Goal: Information Seeking & Learning: Learn about a topic

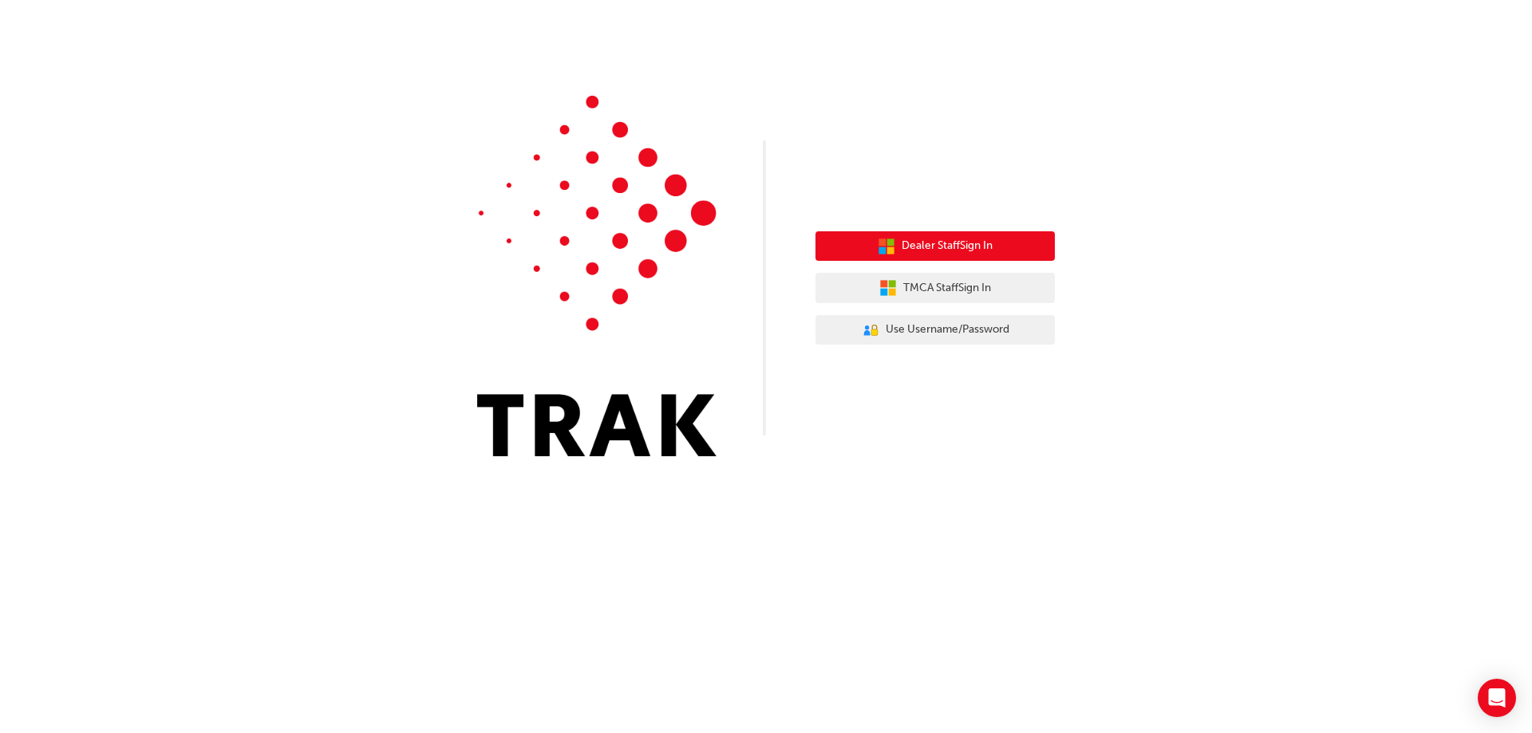
click at [909, 256] on button "Dealer Staff Sign In" at bounding box center [934, 246] width 239 height 30
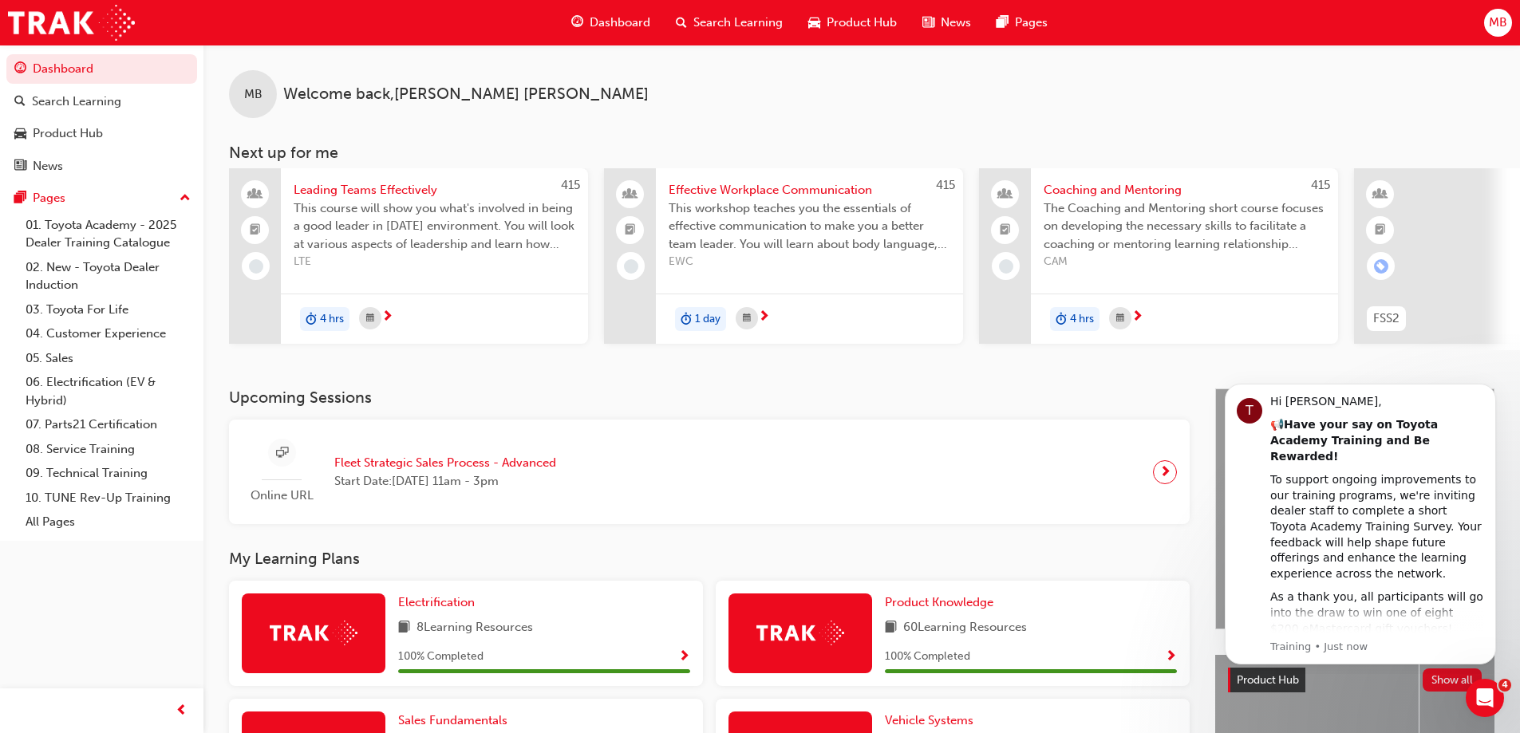
click at [578, 345] on div "415 Leading Teams Effectively This course will show you what's involved in bein…" at bounding box center [408, 259] width 359 height 182
click at [574, 375] on div "MB Welcome back , Michael Baxter Next up for me 415 Leading Teams Effectively T…" at bounding box center [861, 217] width 1316 height 344
click at [651, 404] on h3 "Upcoming Sessions" at bounding box center [709, 397] width 960 height 18
click at [103, 105] on div "Search Learning" at bounding box center [76, 102] width 89 height 18
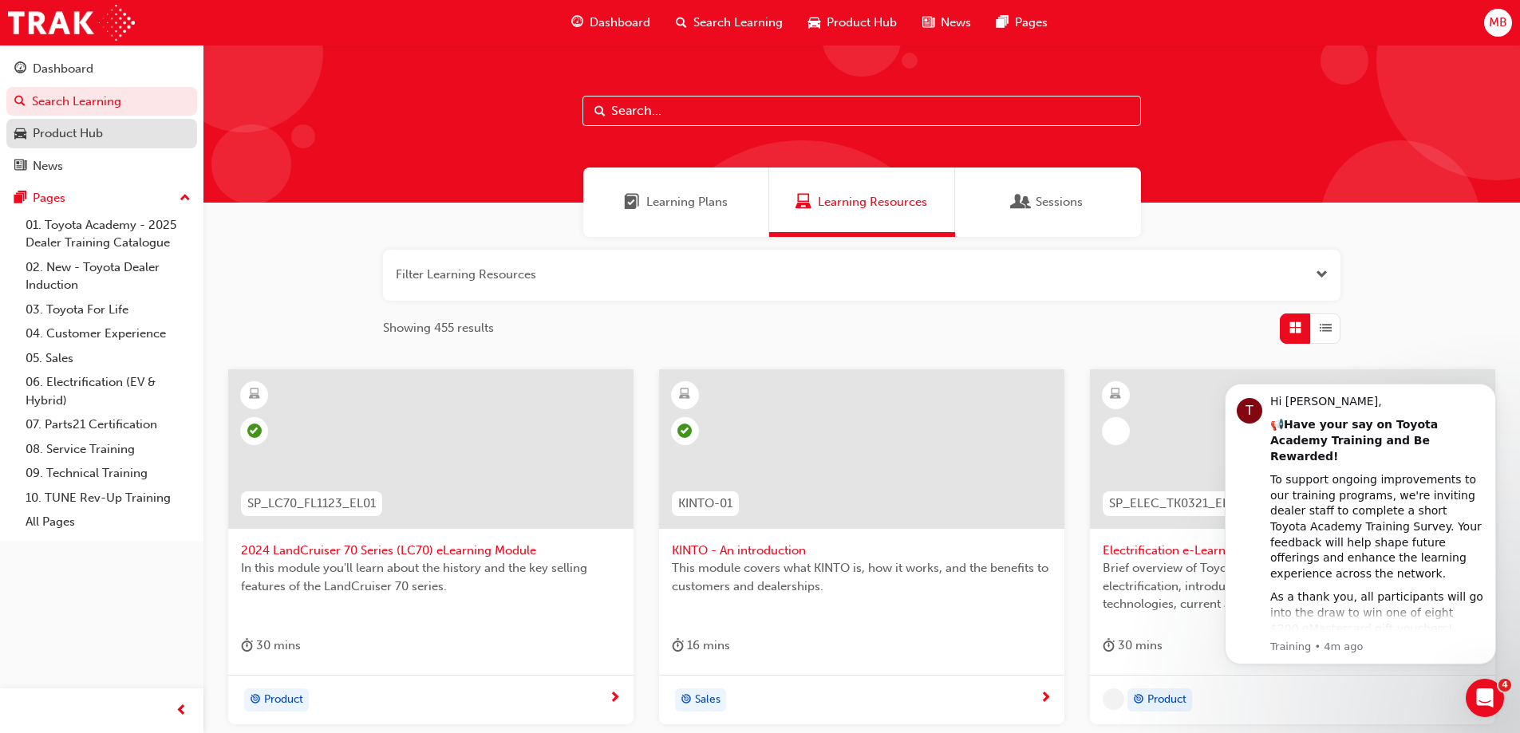
click at [105, 132] on div "Product Hub" at bounding box center [101, 134] width 175 height 20
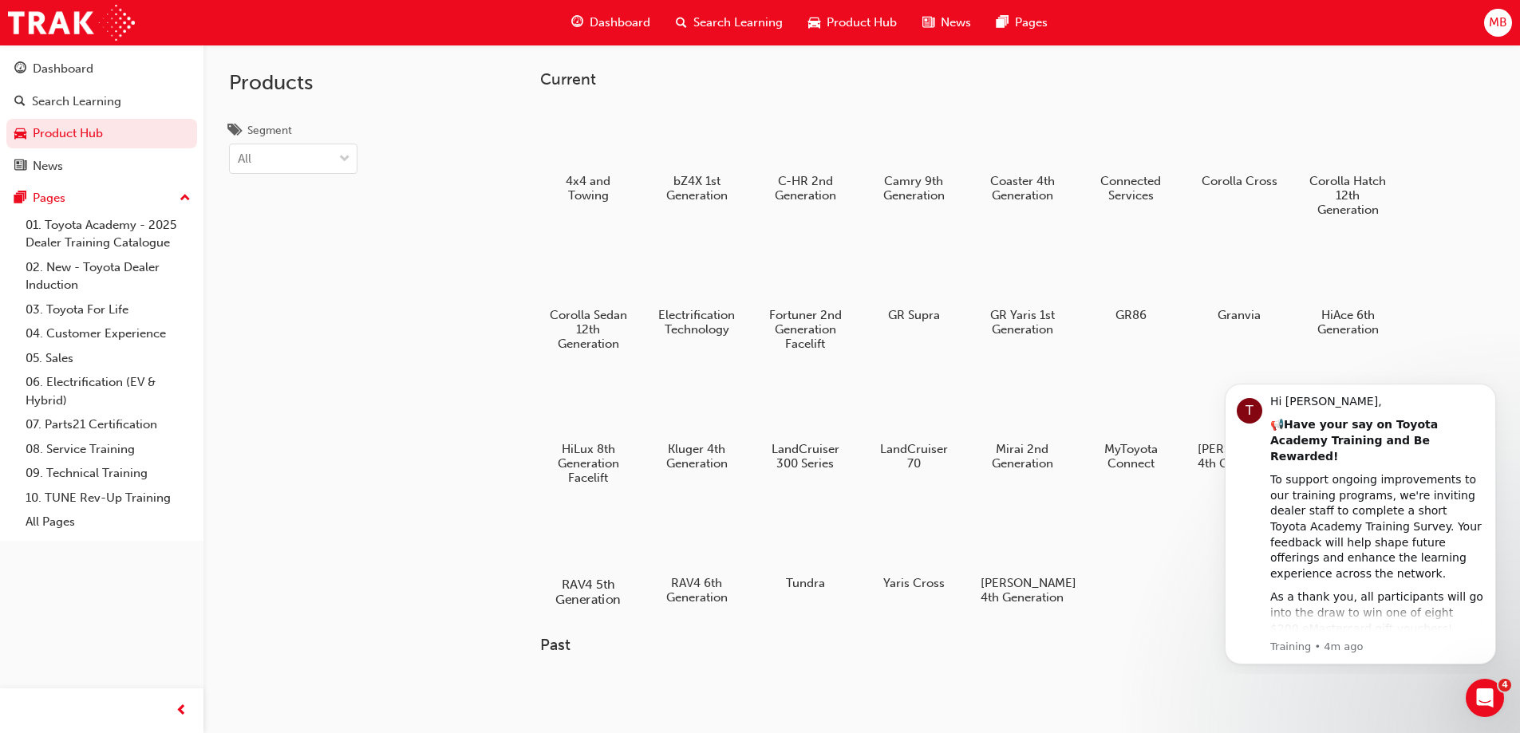
click at [581, 545] on div at bounding box center [587, 539] width 89 height 64
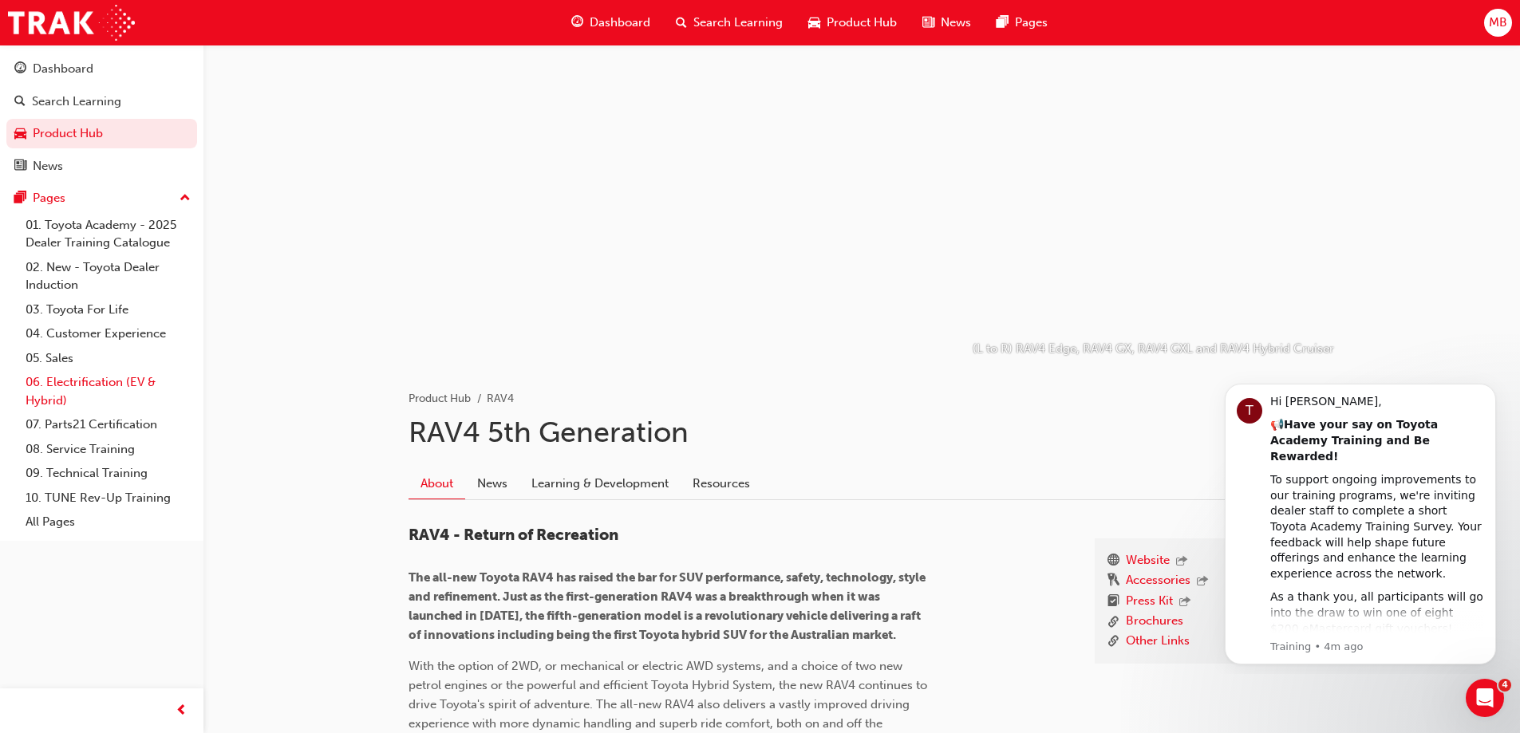
click at [109, 375] on link "06. Electrification (EV & Hybrid)" at bounding box center [108, 391] width 178 height 42
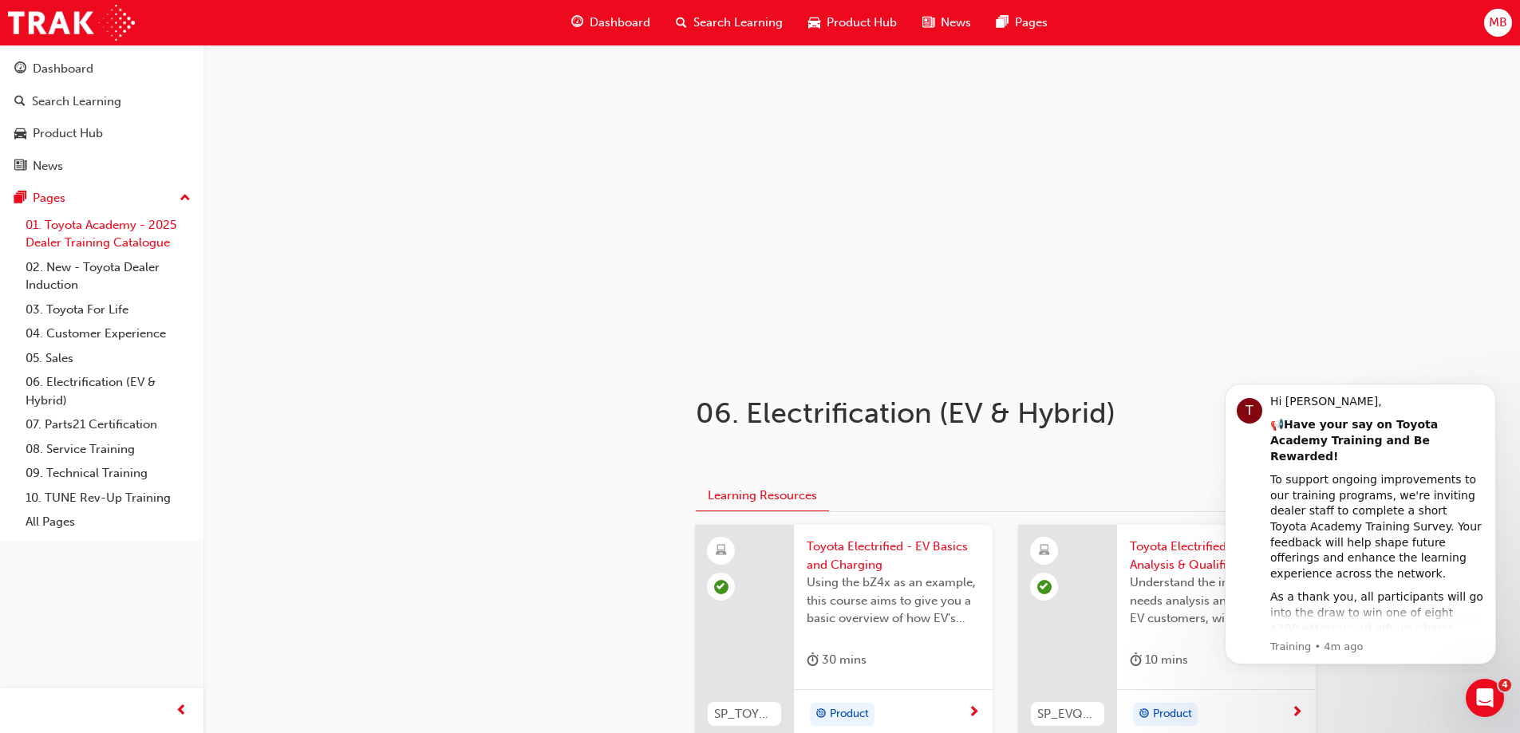
click at [103, 226] on link "01. Toyota Academy - 2025 Dealer Training Catalogue" at bounding box center [108, 234] width 178 height 42
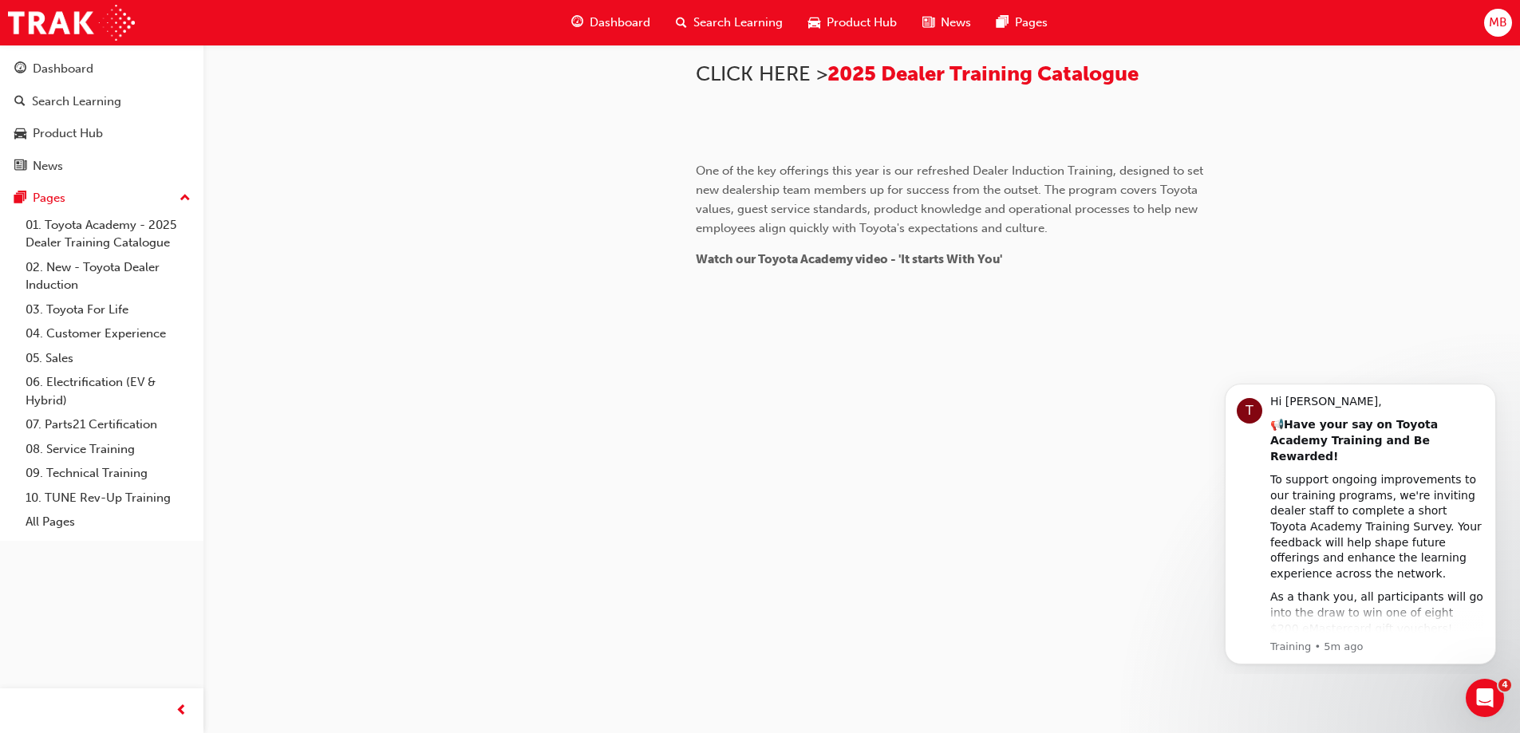
scroll to position [908, 0]
click at [82, 73] on div "Dashboard" at bounding box center [63, 69] width 61 height 18
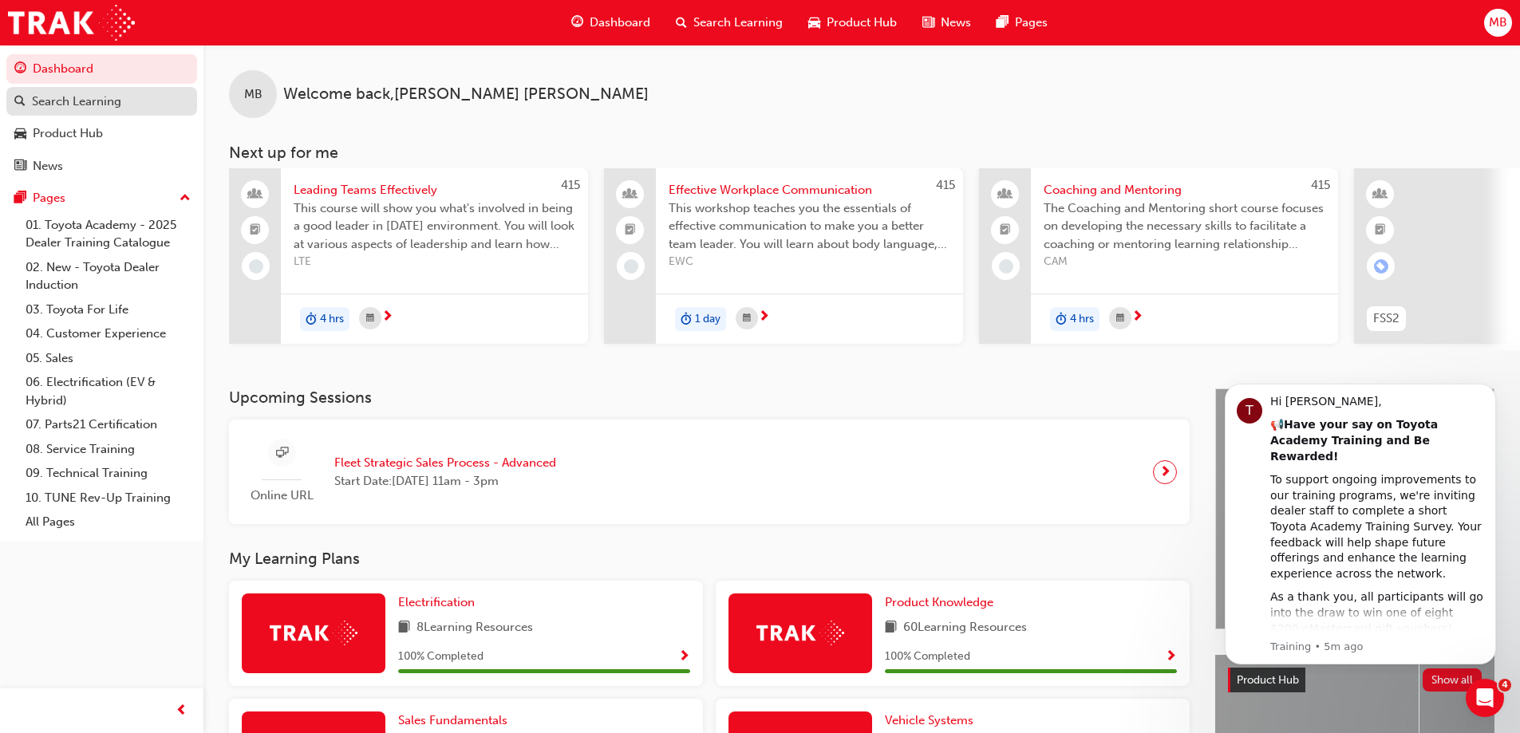
click at [87, 103] on div "Search Learning" at bounding box center [76, 102] width 89 height 18
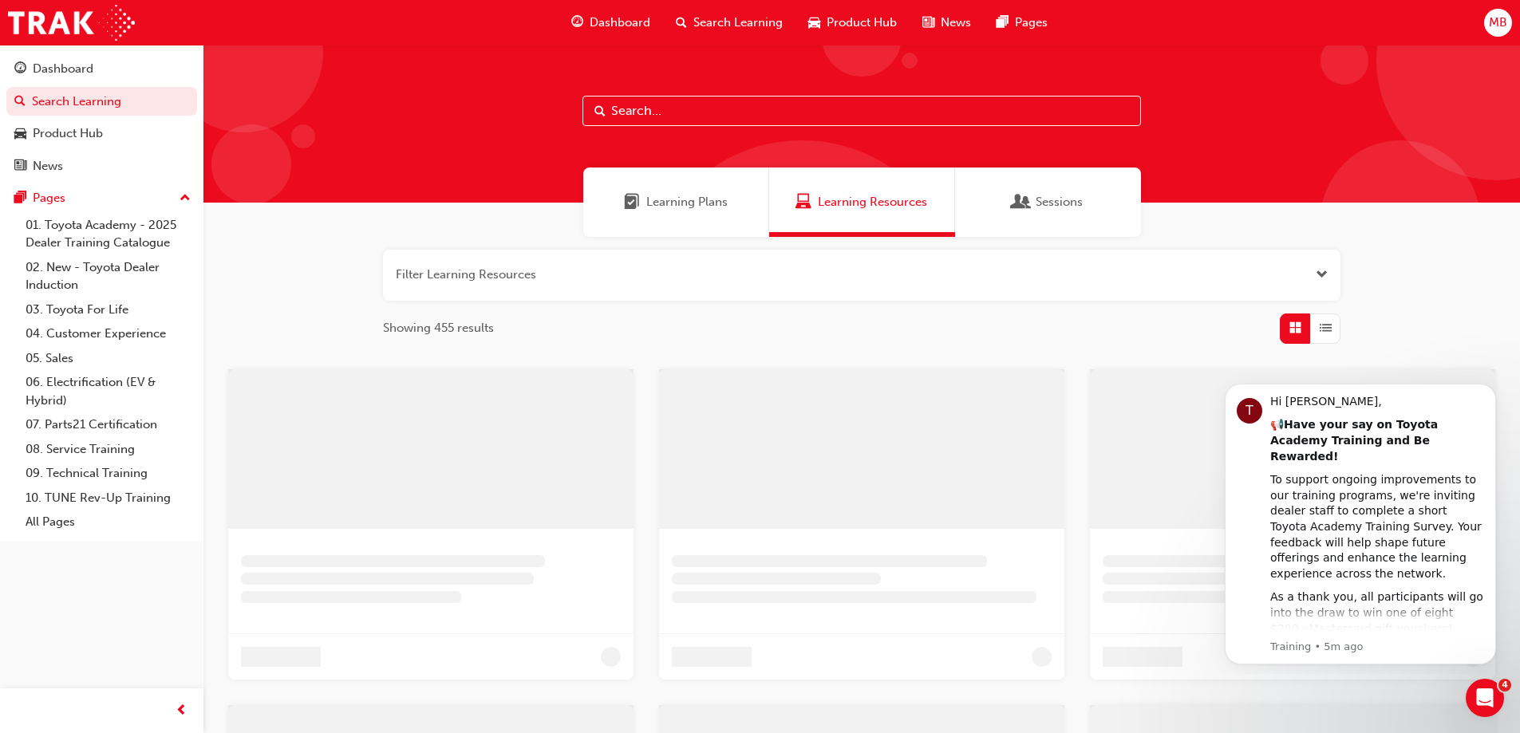
click at [649, 114] on input "text" at bounding box center [861, 111] width 558 height 30
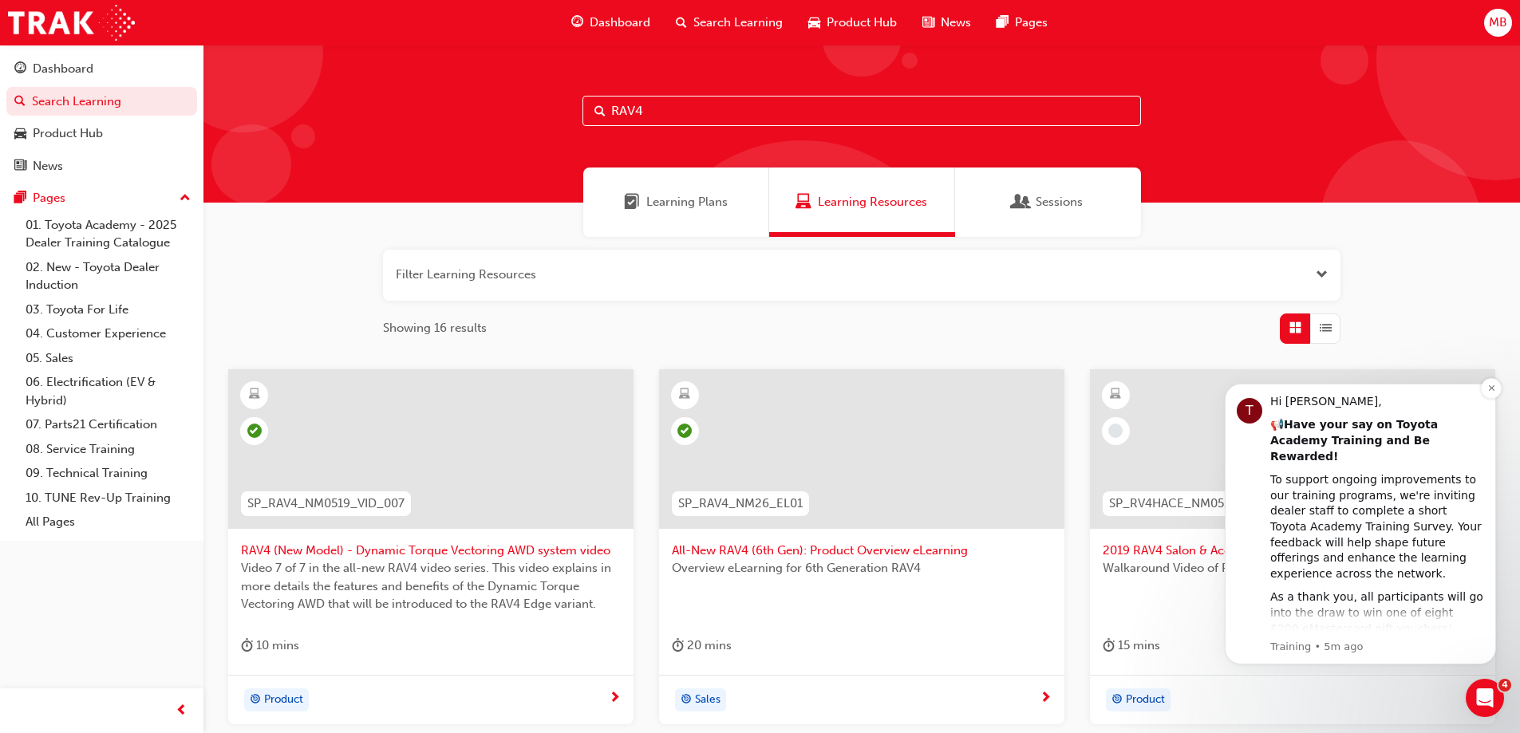
type input "RAV4"
click at [1446, 397] on div "Hi Michael," at bounding box center [1377, 402] width 214 height 16
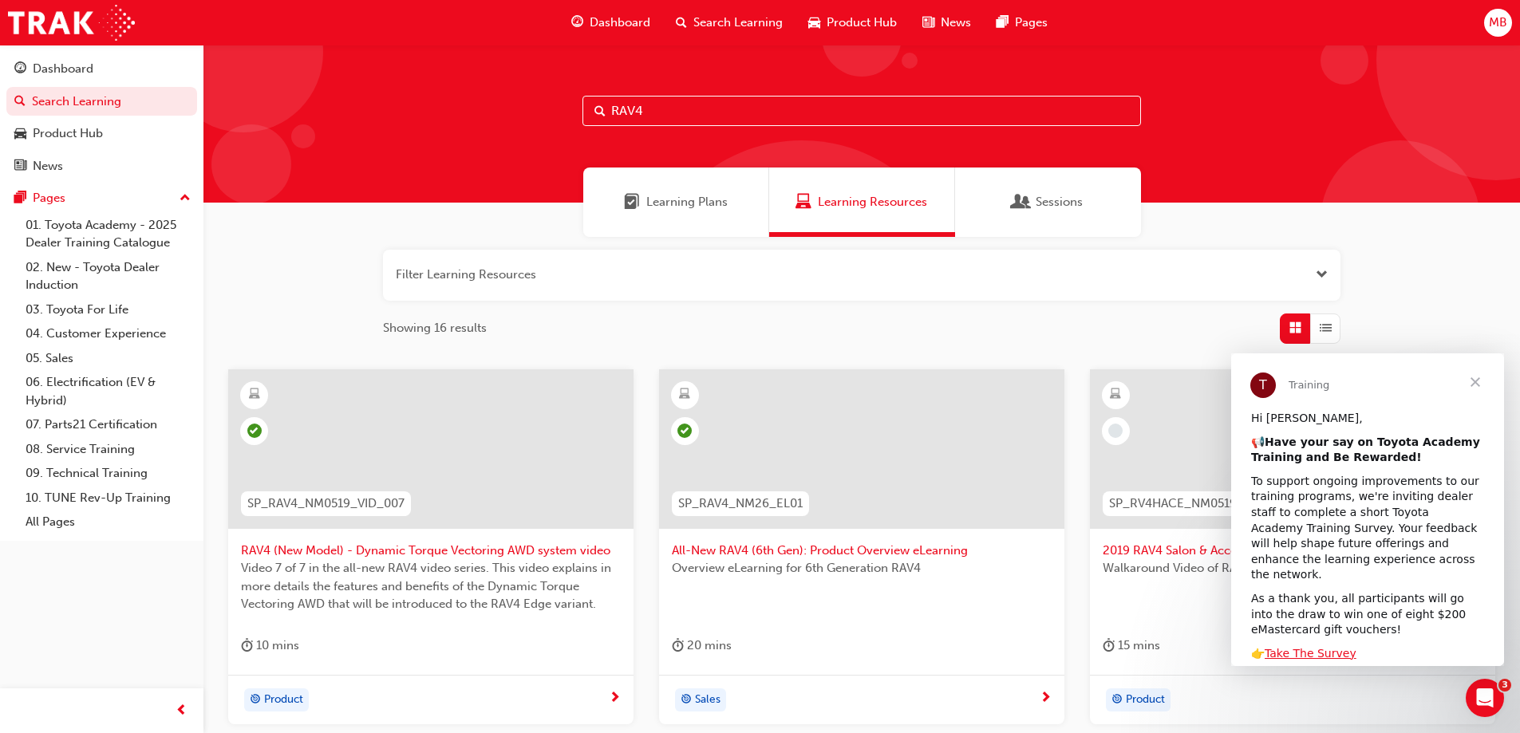
click at [1479, 381] on span "Close" at bounding box center [1474, 381] width 57 height 57
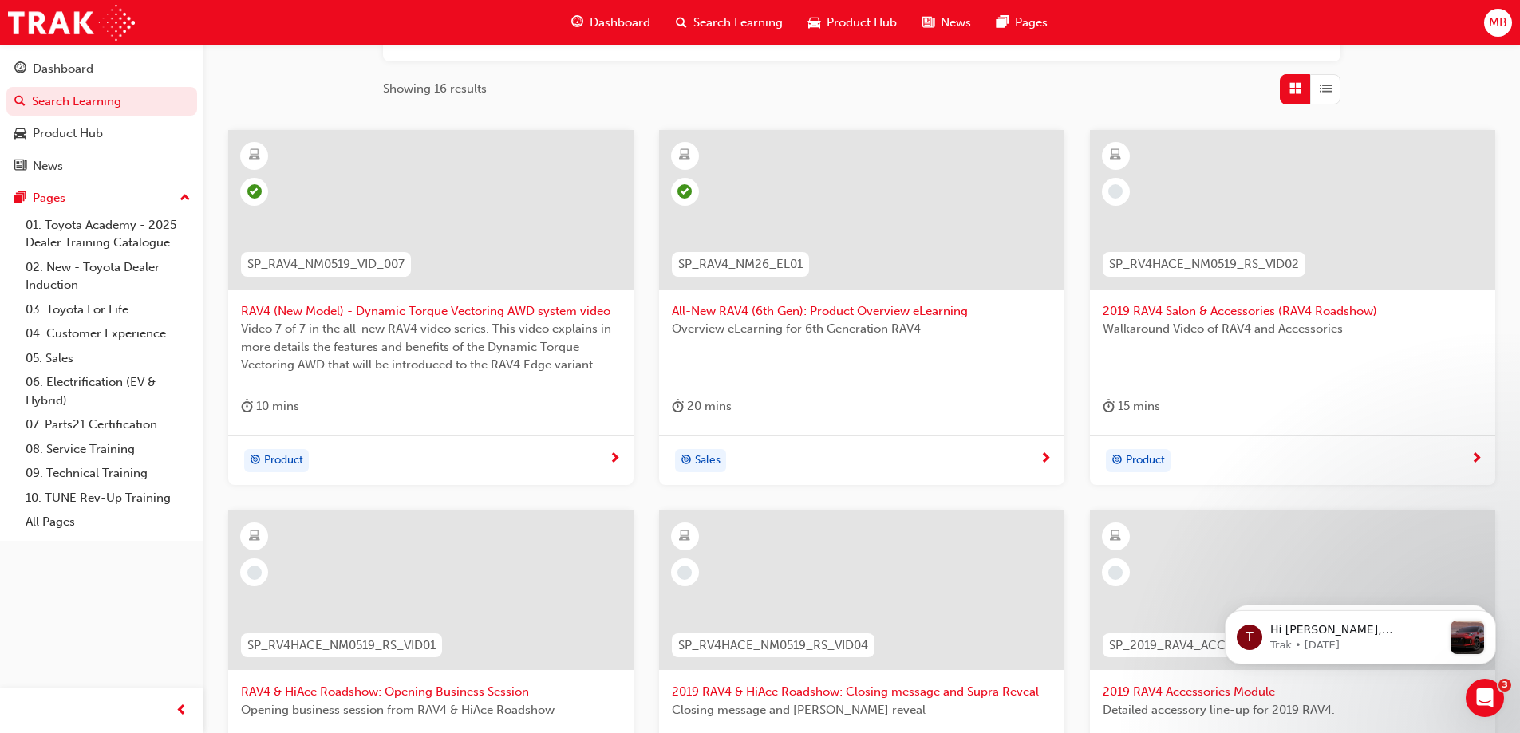
scroll to position [160, 0]
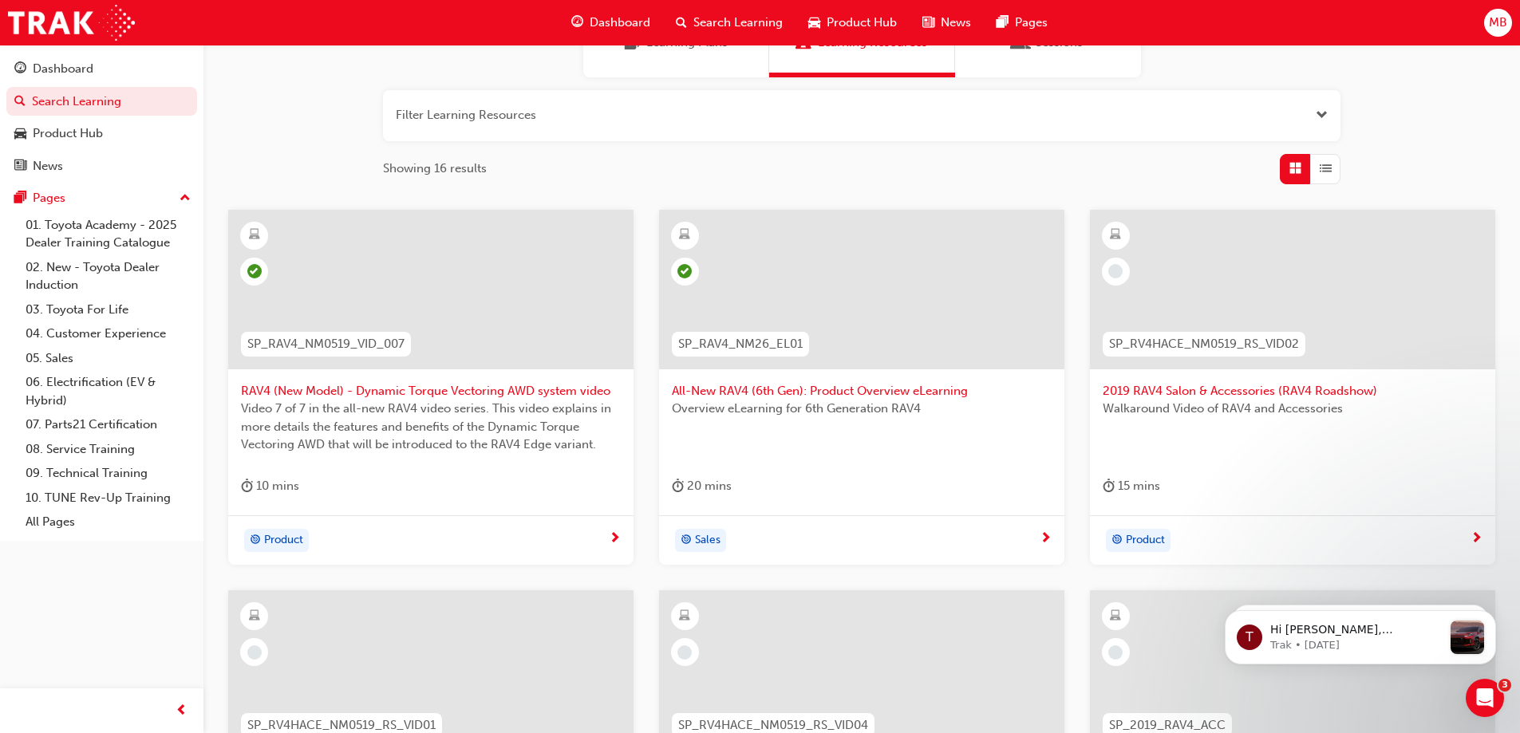
click at [893, 389] on span "All-New RAV4 (6th Gen): Product Overview eLearning" at bounding box center [862, 391] width 380 height 18
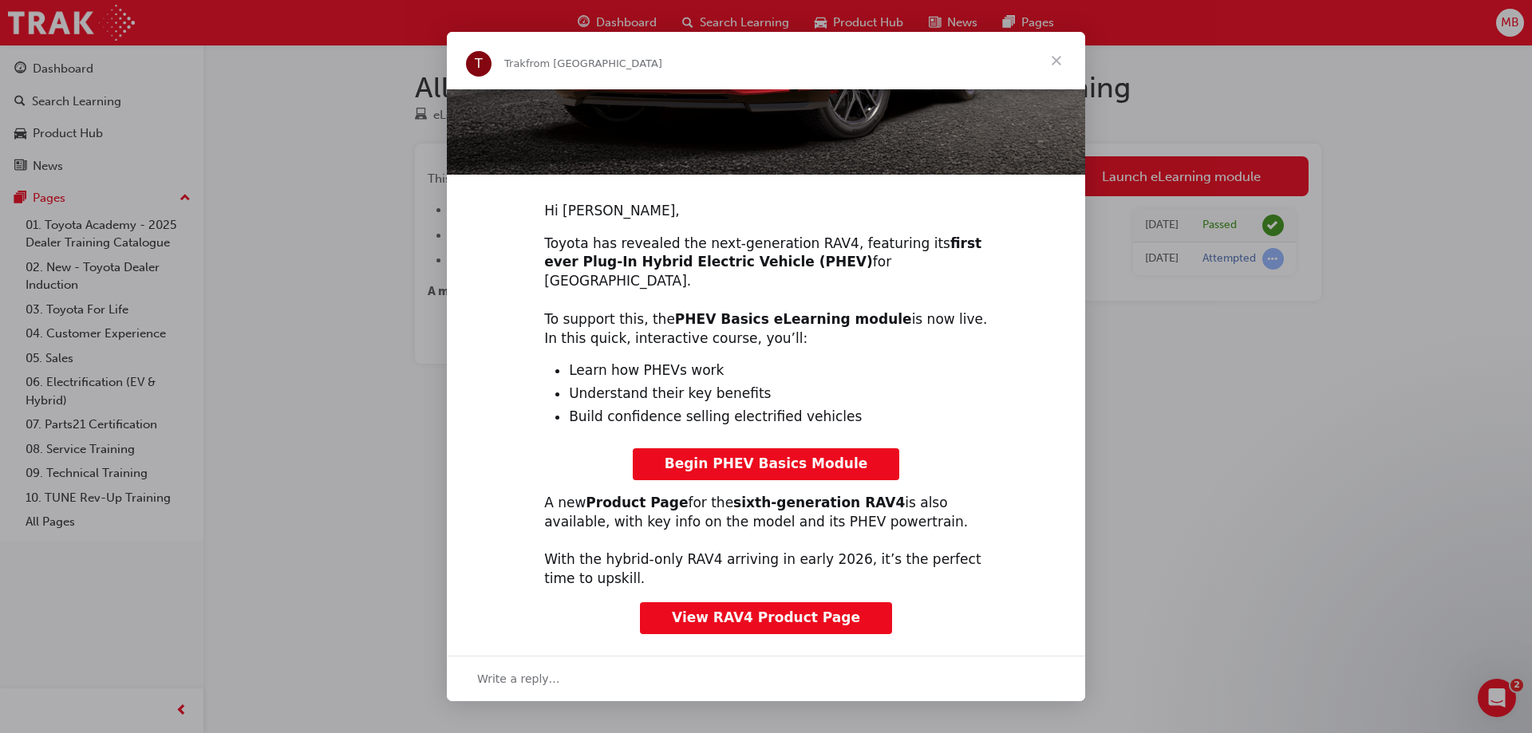
scroll to position [253, 0]
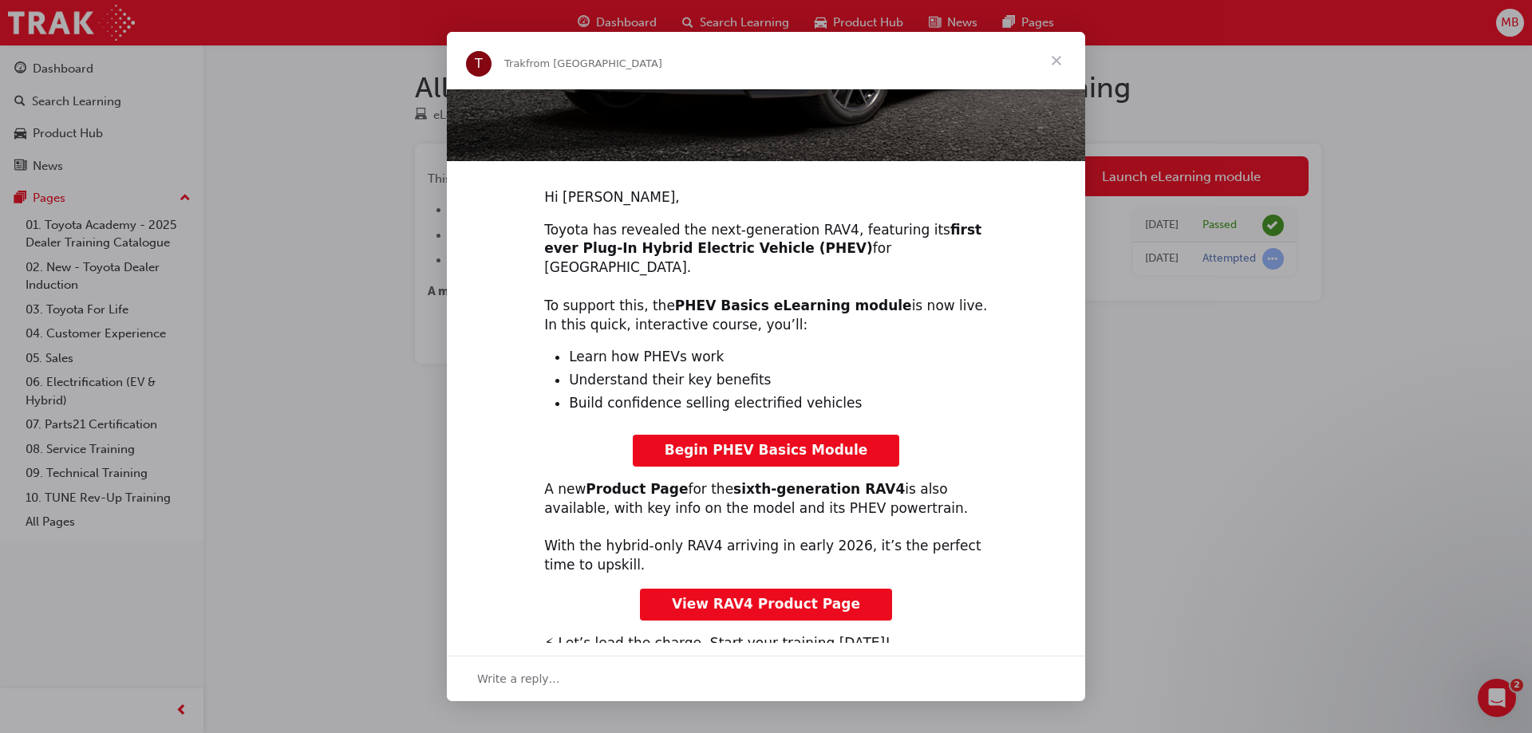
click at [780, 596] on span "View RAV4 Product Page" at bounding box center [766, 604] width 188 height 16
click at [1059, 61] on span "Close" at bounding box center [1055, 60] width 57 height 57
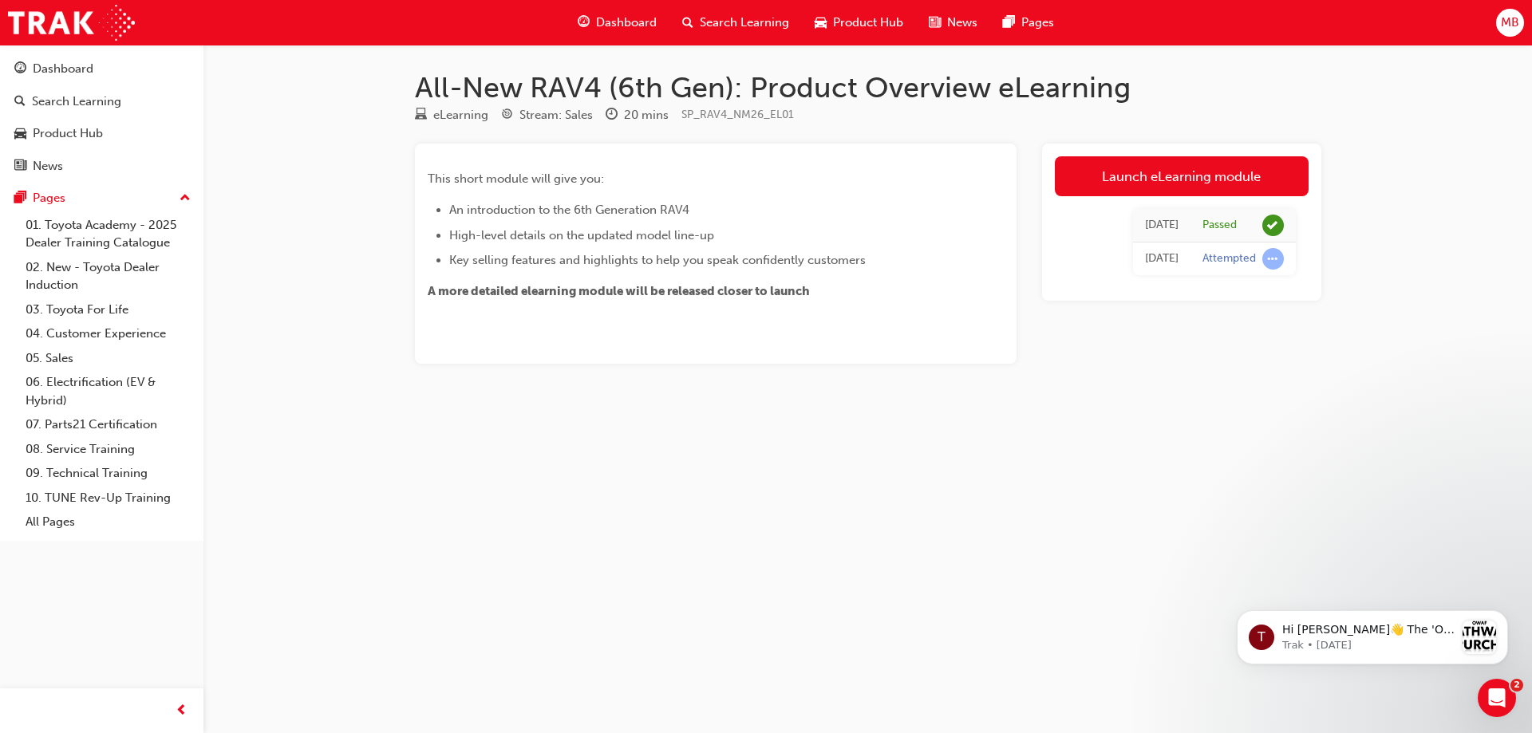
scroll to position [0, 0]
click at [266, 331] on div "All-New RAV4 (6th Gen): Product Overview eLearning eLearning Stream: Sales 20 m…" at bounding box center [766, 366] width 1532 height 733
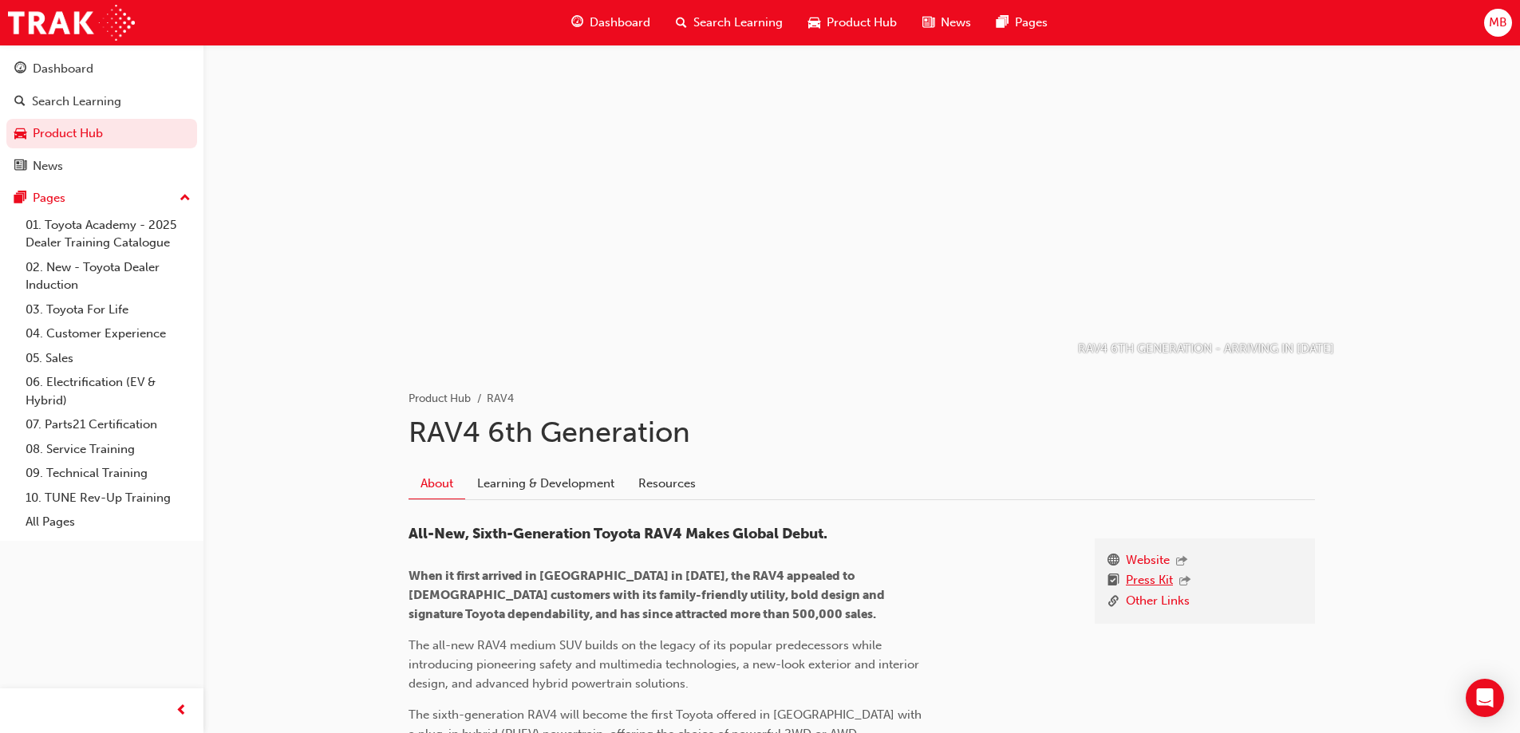
click at [1142, 578] on link "Press Kit" at bounding box center [1149, 581] width 47 height 21
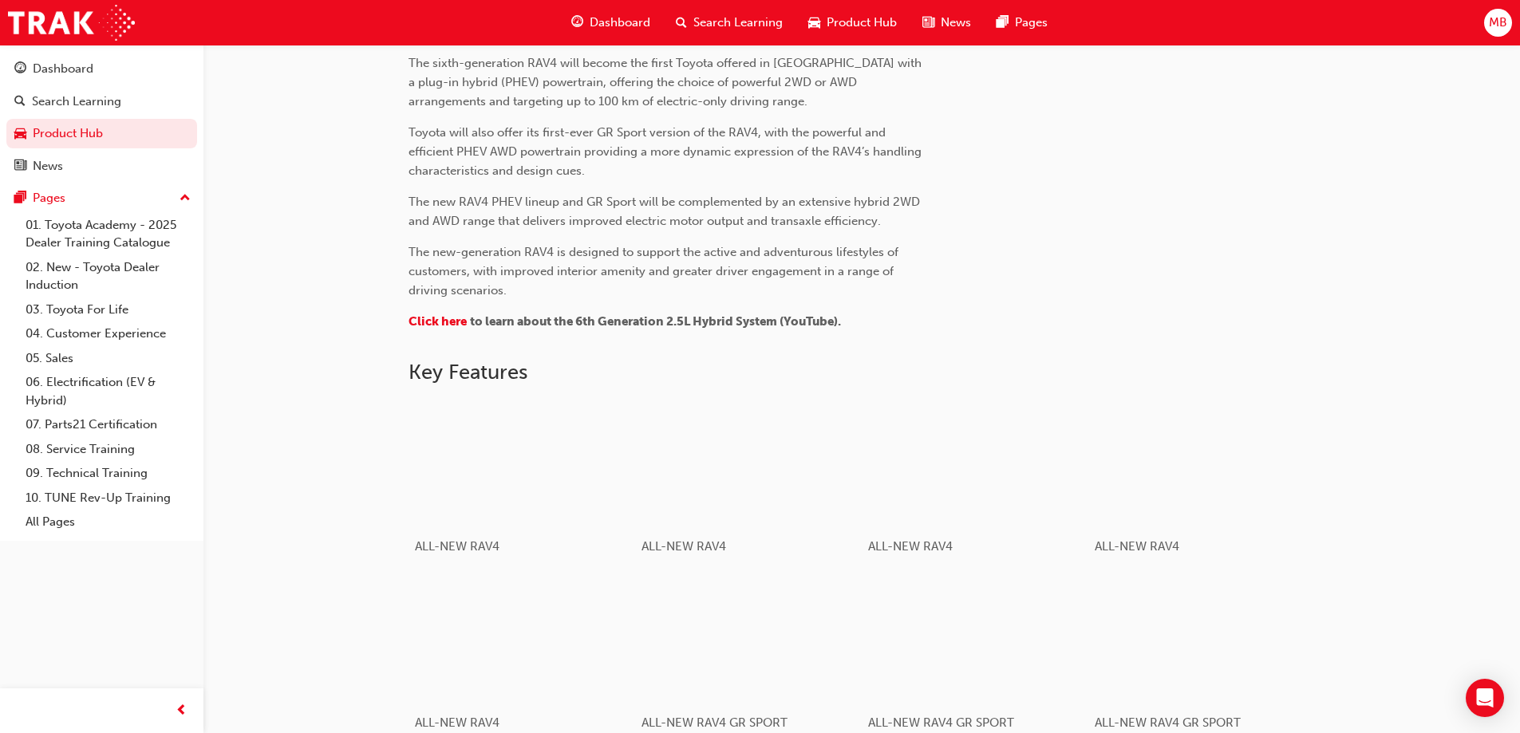
scroll to position [625, 0]
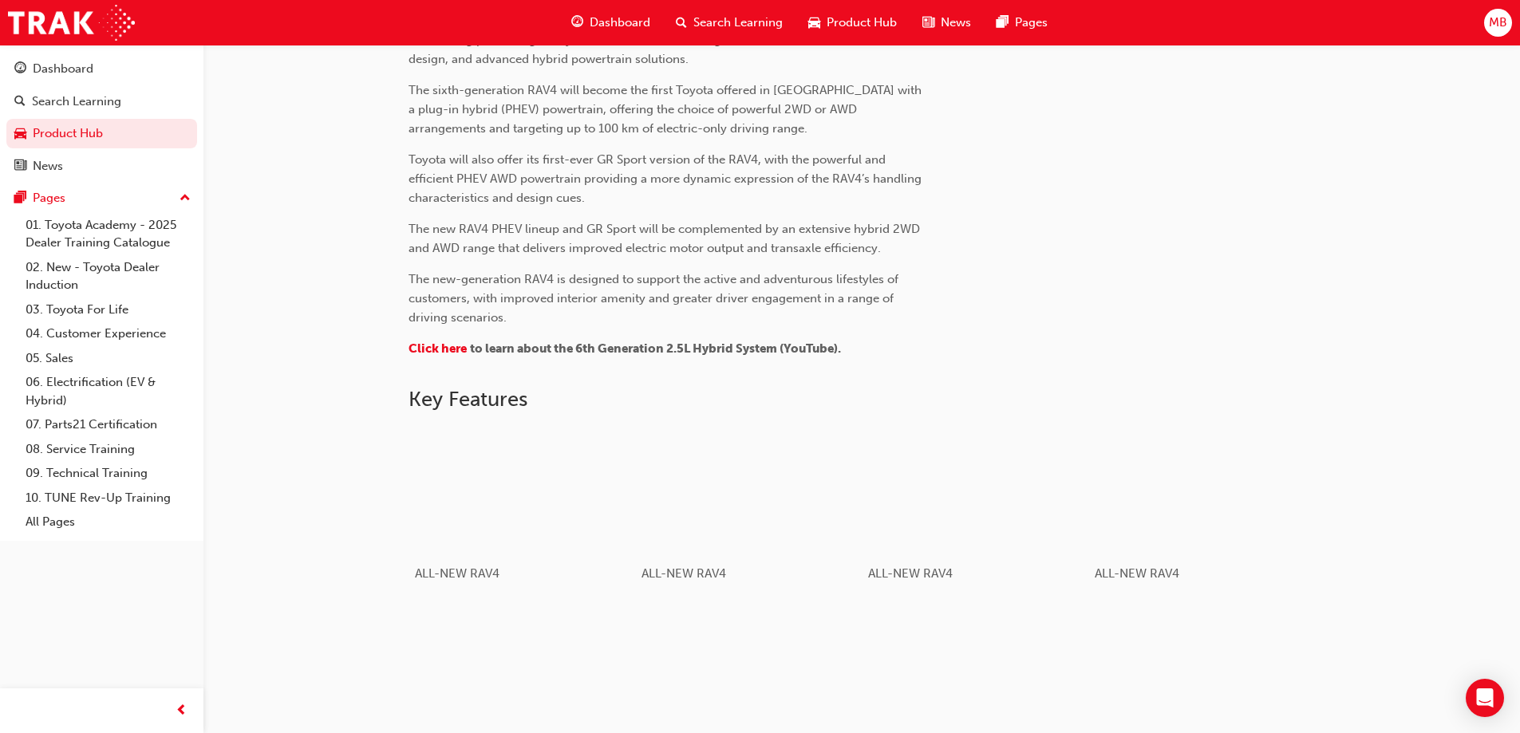
click at [1386, 298] on div "RAV4 6TH GENERATION - ARRIVING IN [DATE] Product Hub RAV4 RAV4 6th Generation A…" at bounding box center [861, 256] width 1316 height 1672
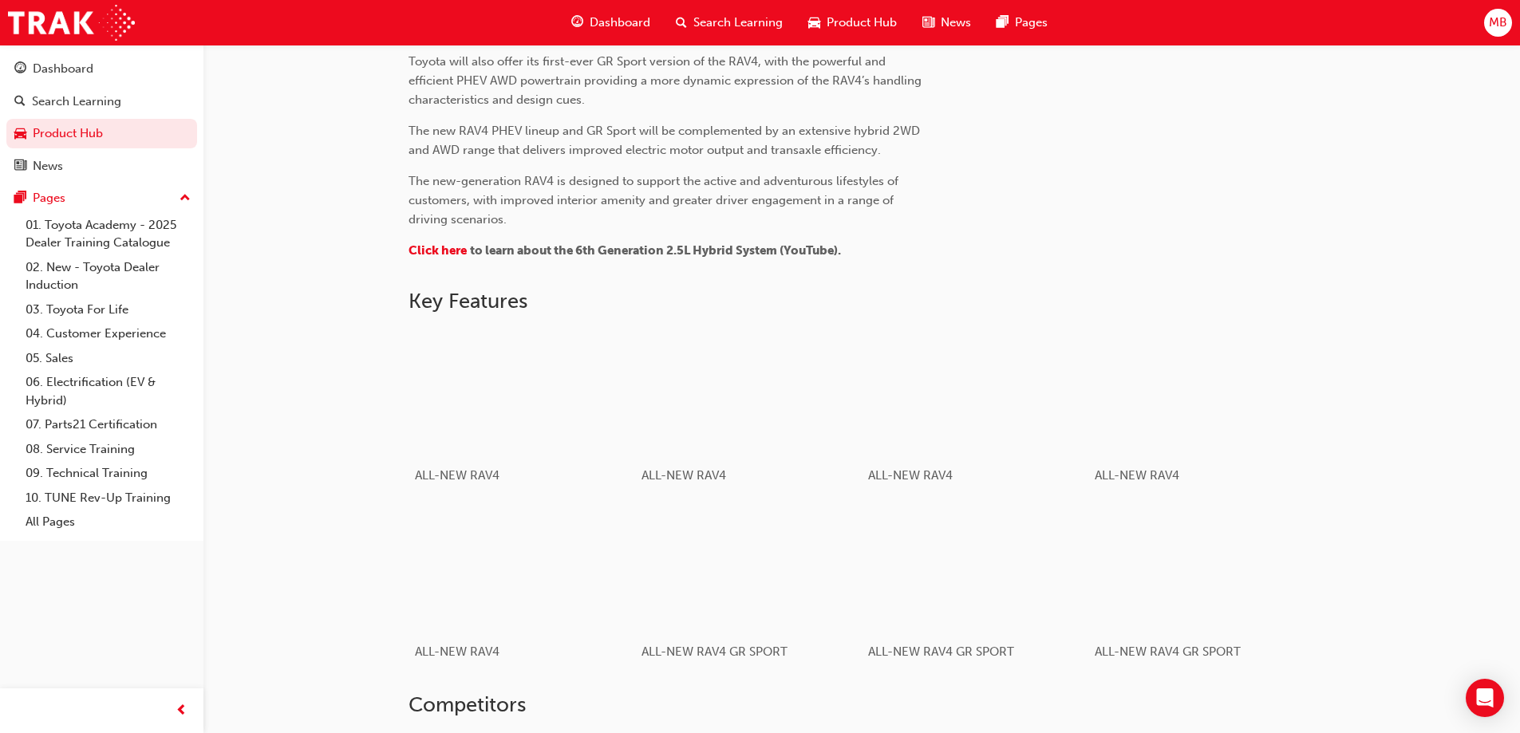
scroll to position [704, 0]
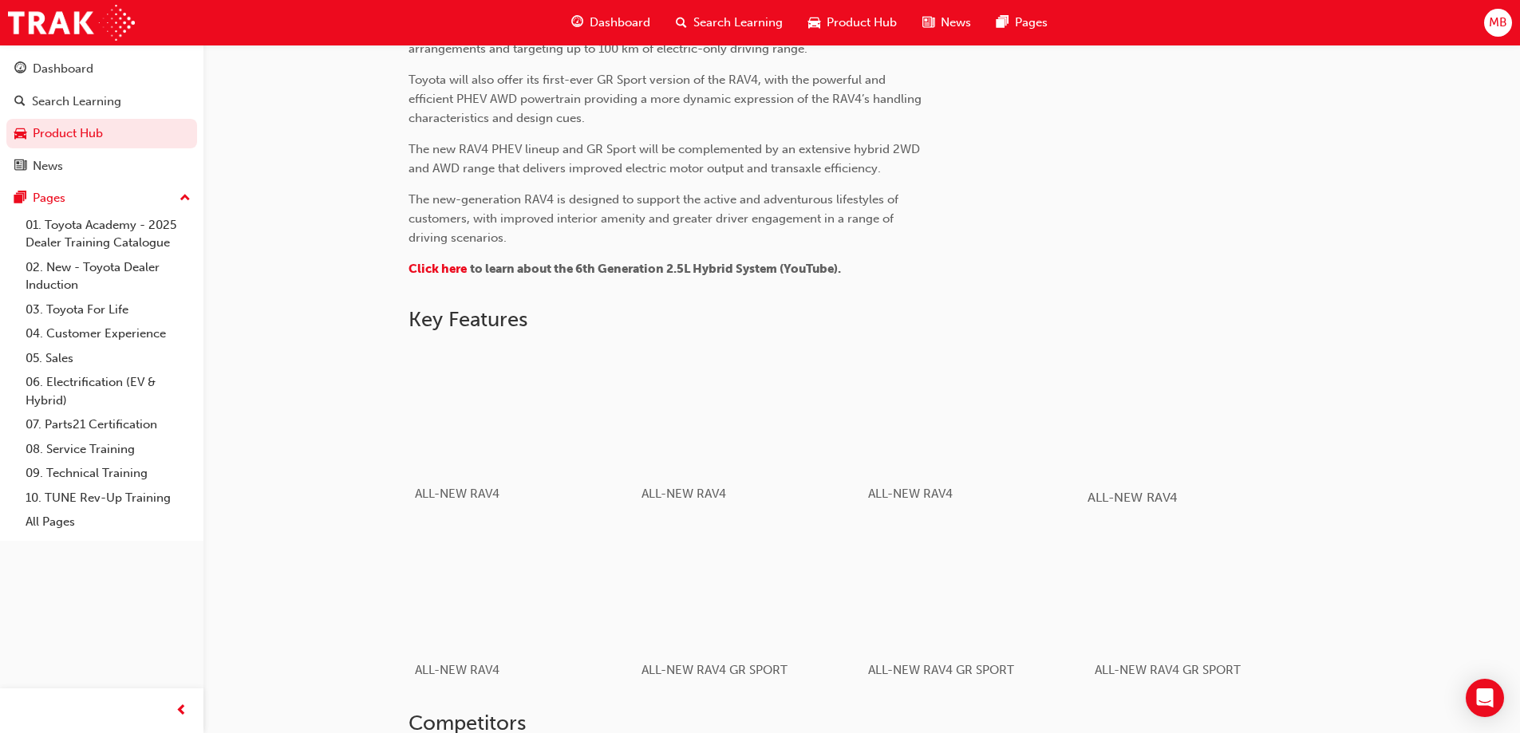
click at [1244, 418] on div "button" at bounding box center [1200, 410] width 227 height 128
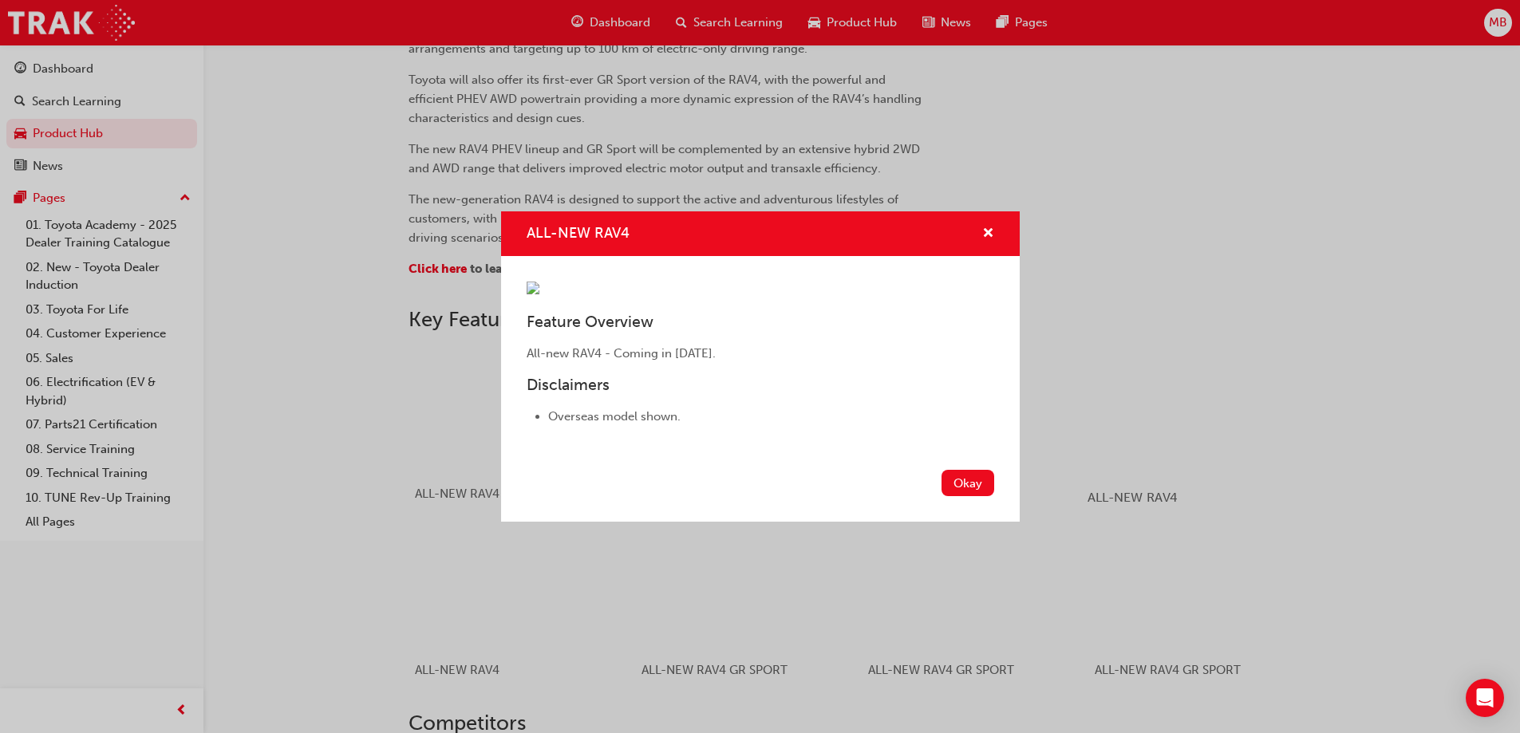
click at [1244, 418] on div "ALL-NEW RAV4 Feature Overview All-new RAV4 - Coming in [DATE]. Disclaimers Over…" at bounding box center [760, 366] width 1520 height 733
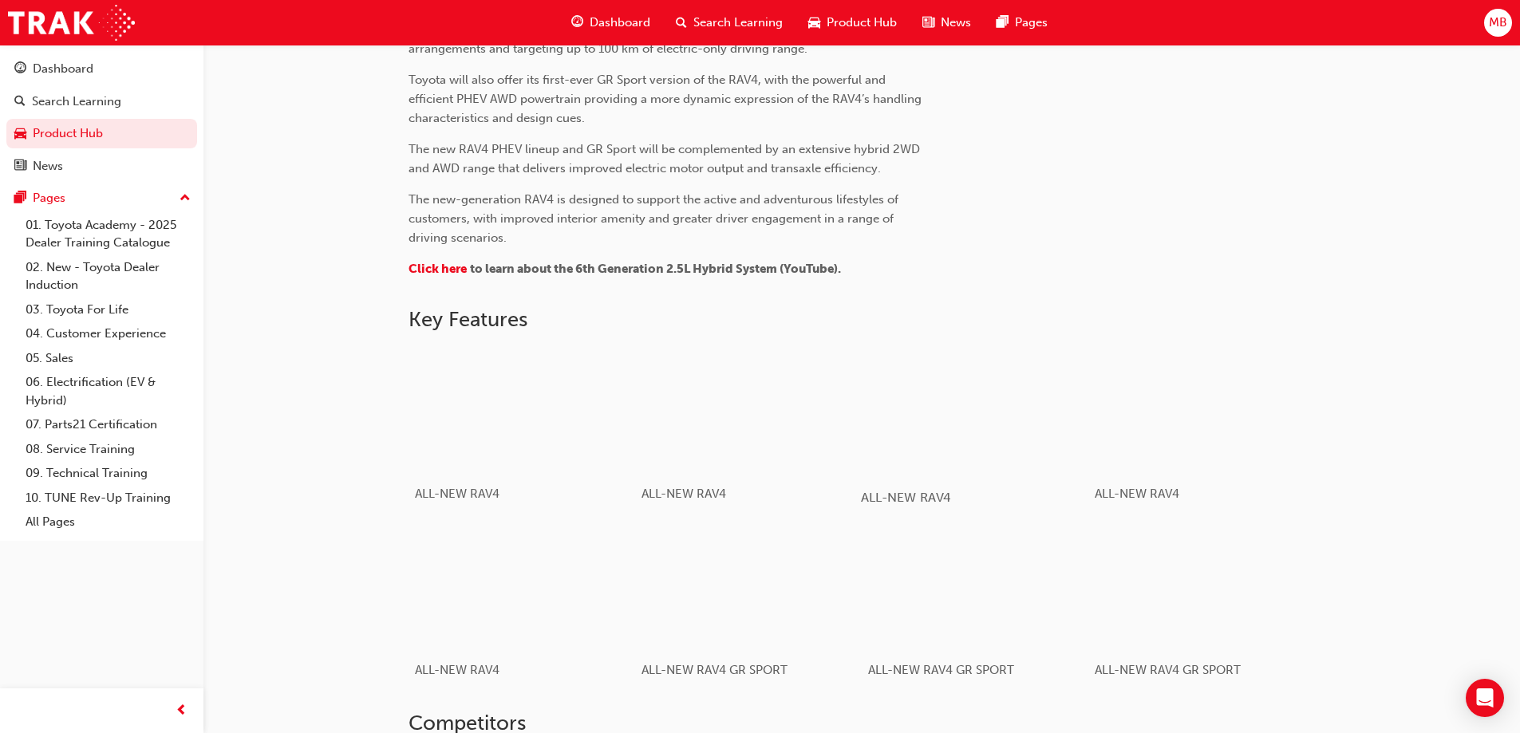
click at [1038, 413] on div "button" at bounding box center [974, 410] width 227 height 128
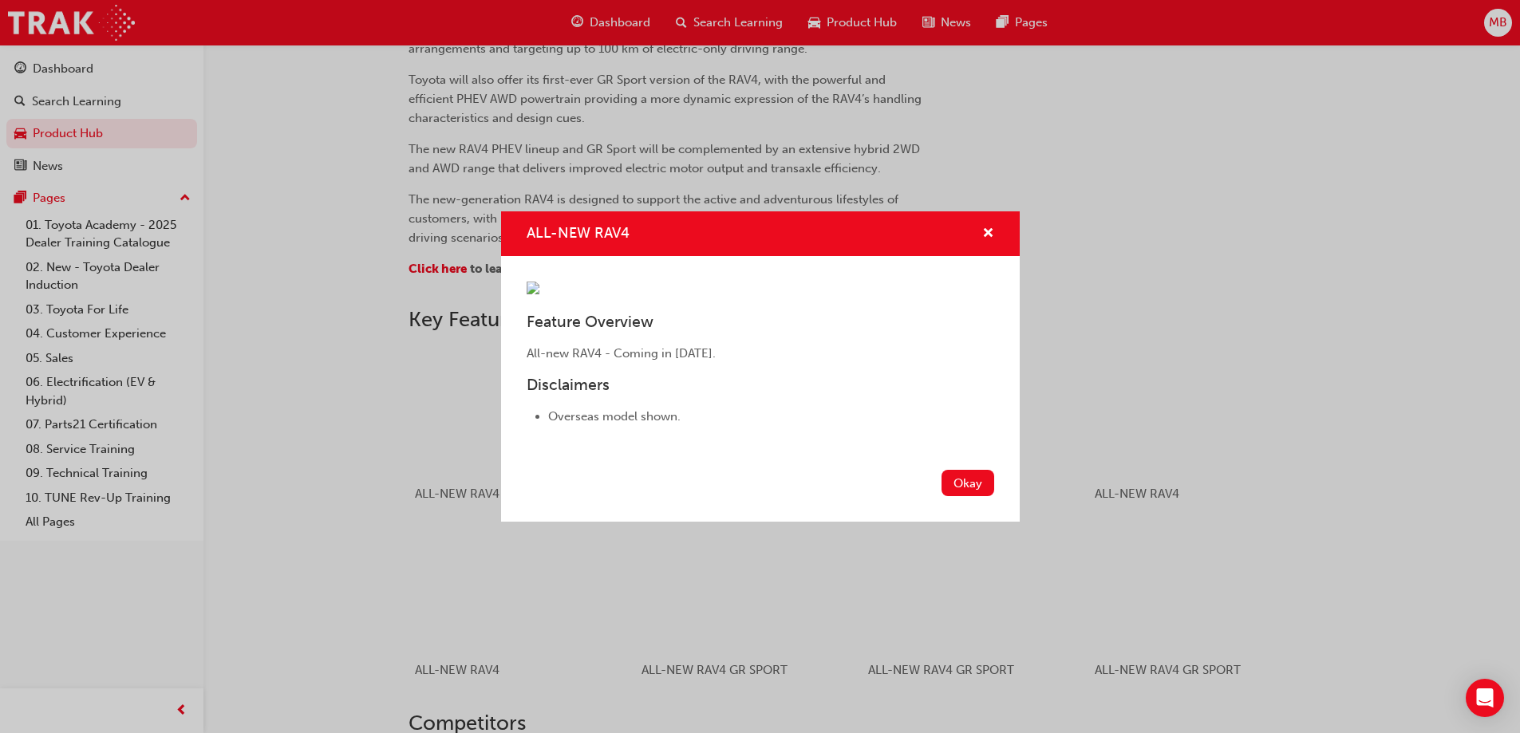
click at [986, 522] on div "Okay" at bounding box center [760, 492] width 519 height 58
click at [975, 496] on button "Okay" at bounding box center [967, 483] width 53 height 26
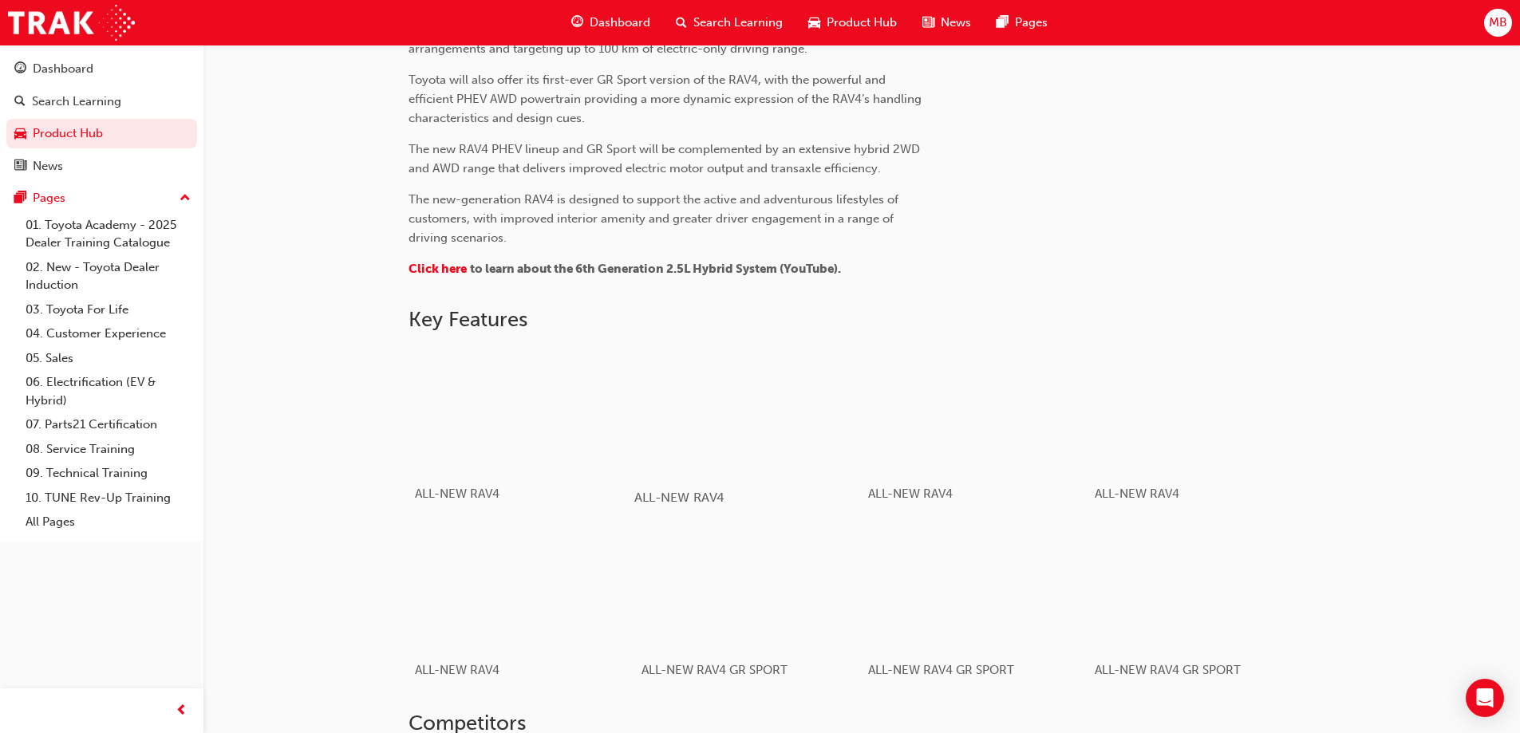
click at [743, 419] on div "button" at bounding box center [747, 410] width 227 height 128
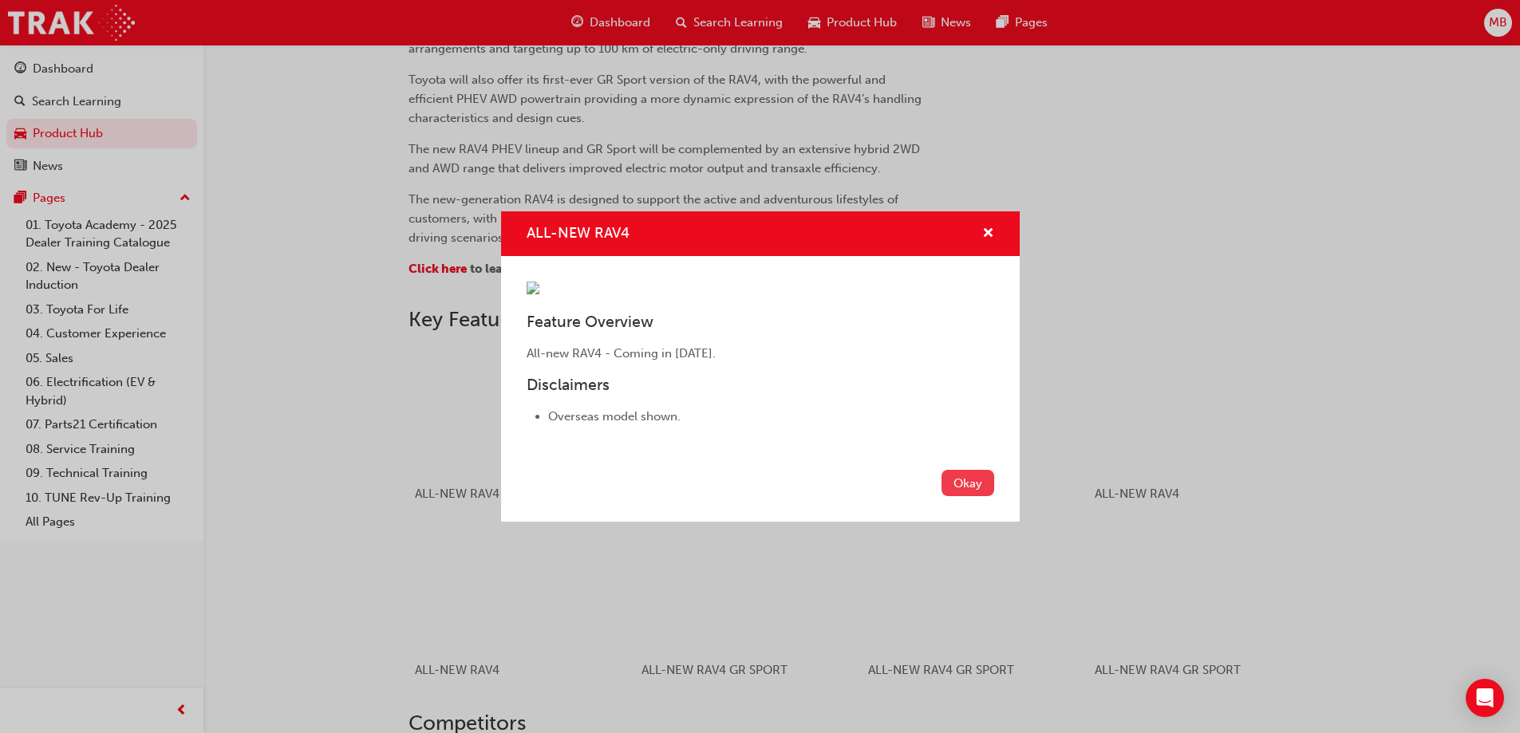
click at [975, 496] on button "Okay" at bounding box center [967, 483] width 53 height 26
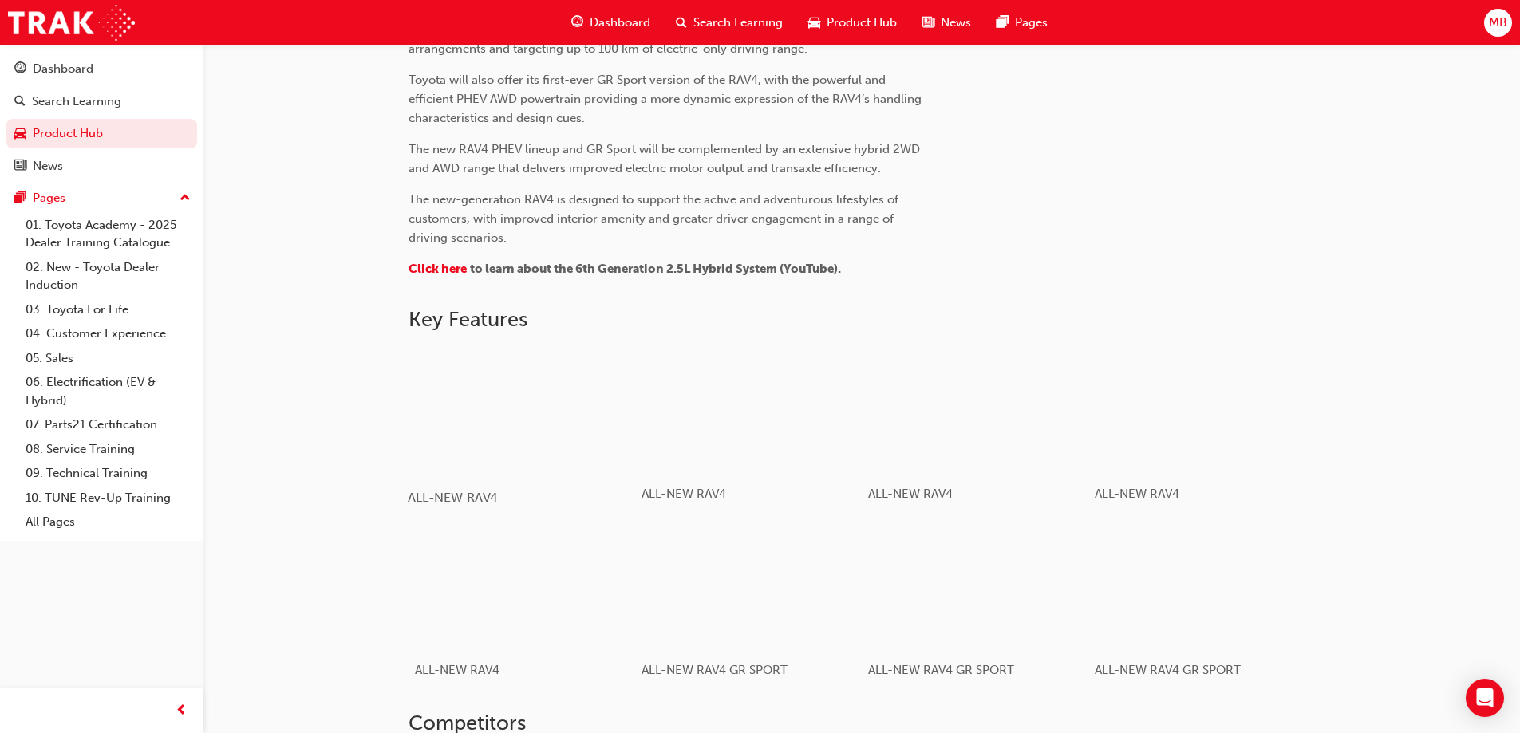
click at [567, 430] on div "button" at bounding box center [521, 410] width 227 height 128
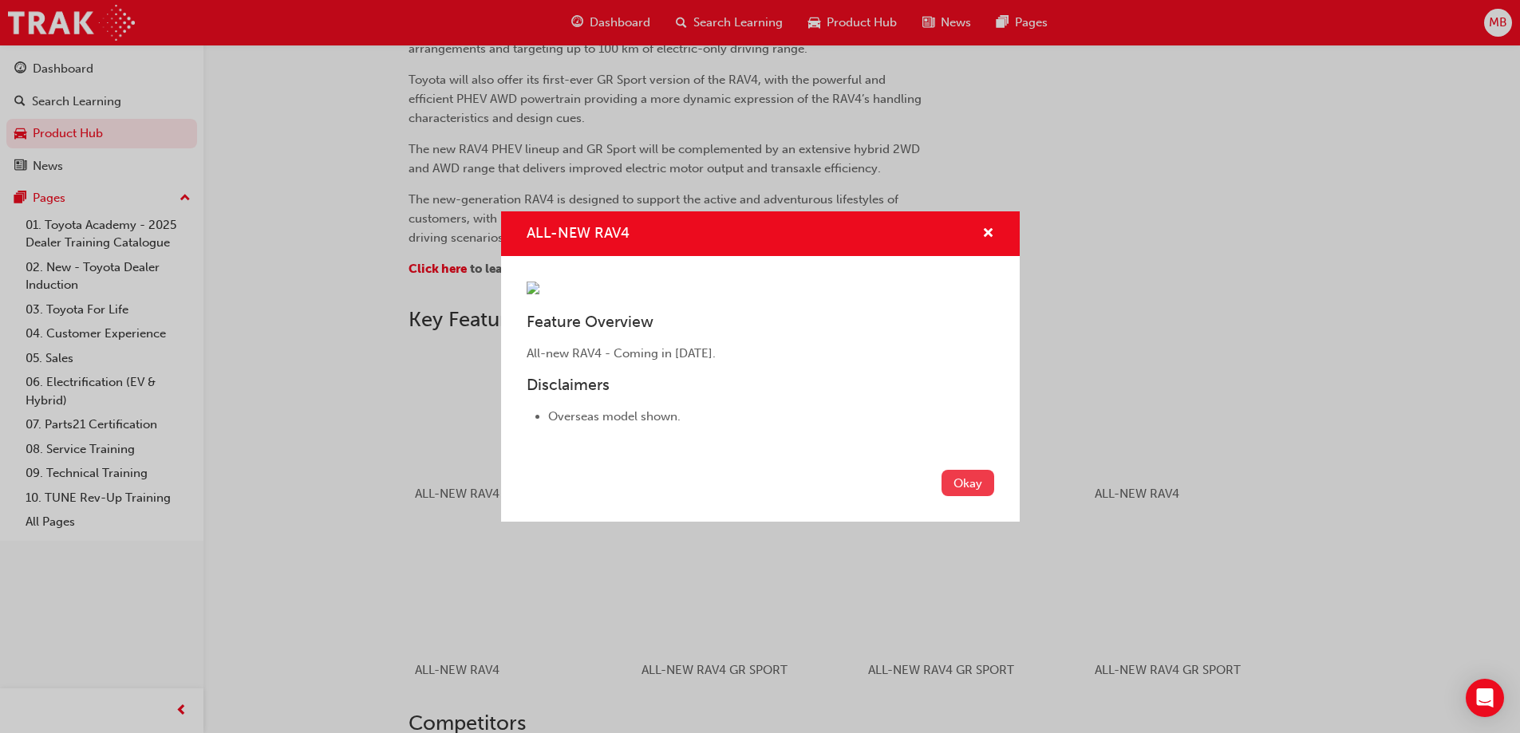
click at [974, 496] on button "Okay" at bounding box center [967, 483] width 53 height 26
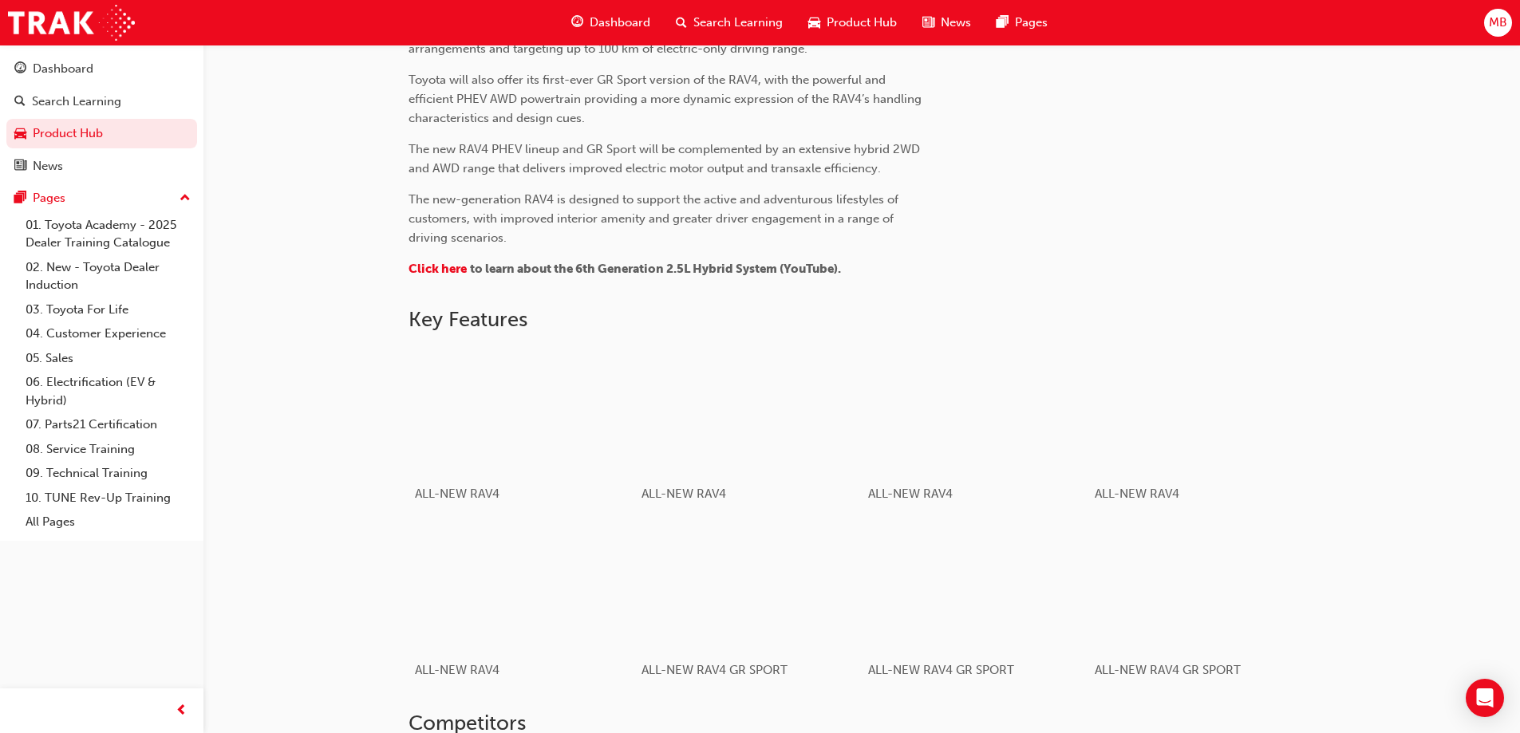
click at [1082, 270] on div "Website Press Kit Other Links All-New, Sixth-Generation Toyota RAV4 Makes Globa…" at bounding box center [861, 58] width 906 height 474
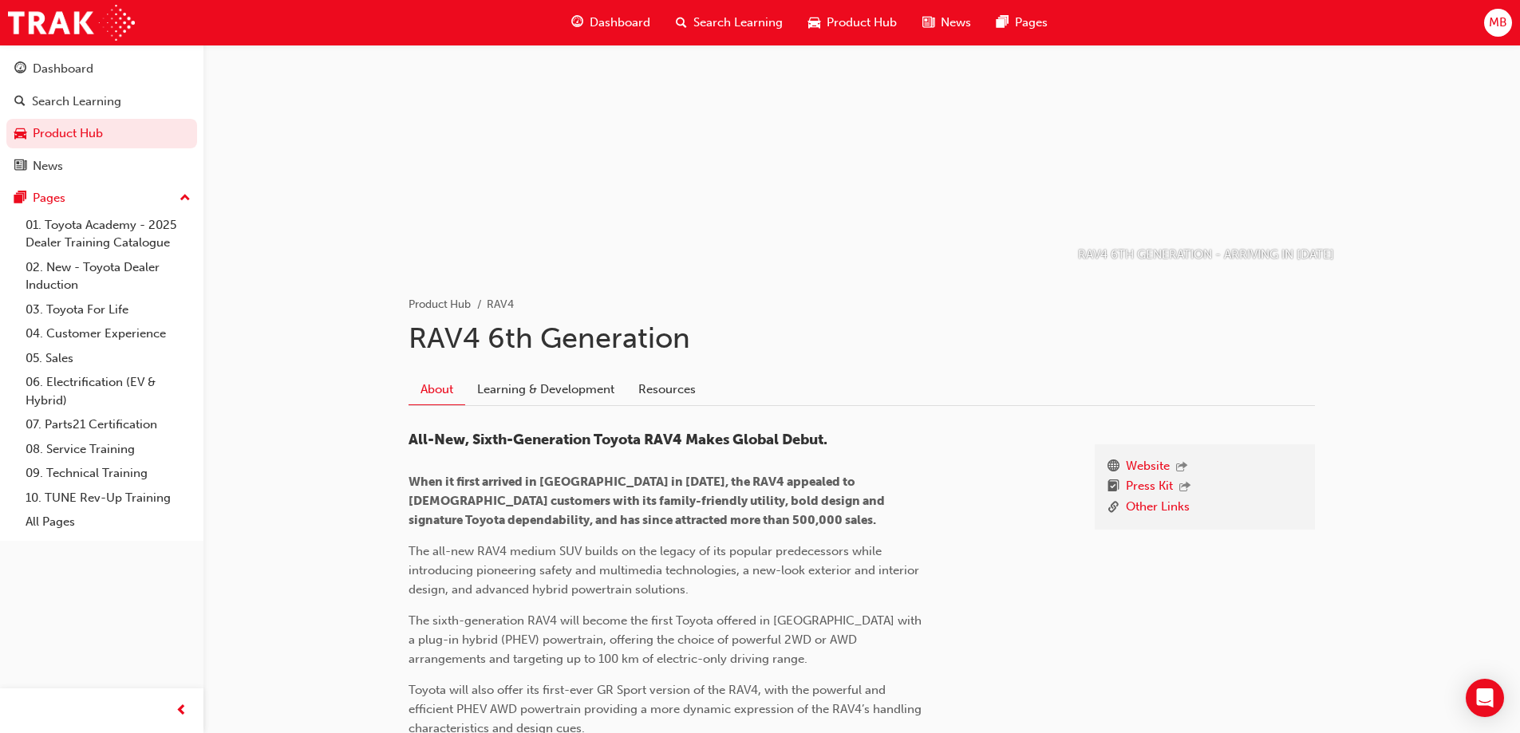
scroll to position [0, 0]
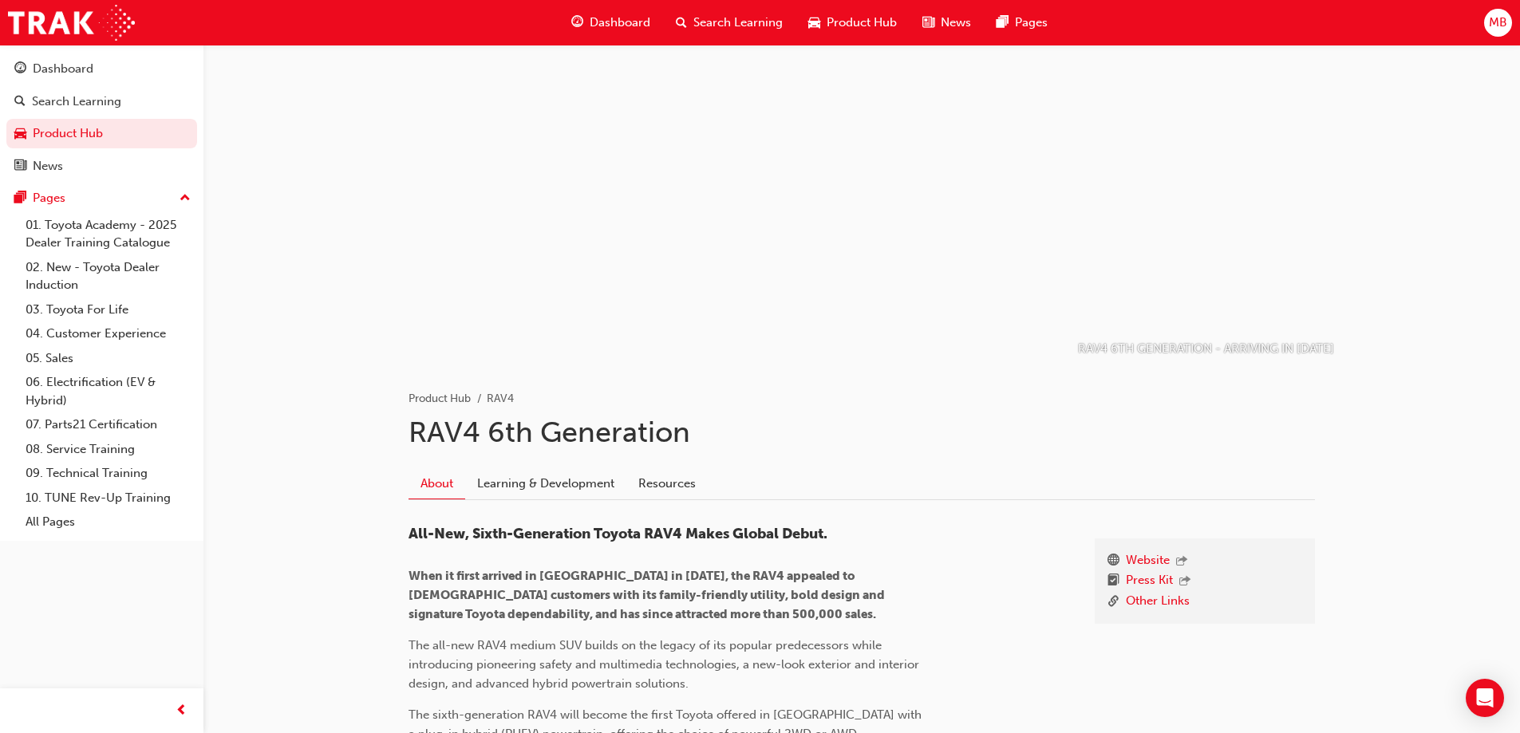
click at [1499, 29] on span "MB" at bounding box center [1498, 23] width 18 height 18
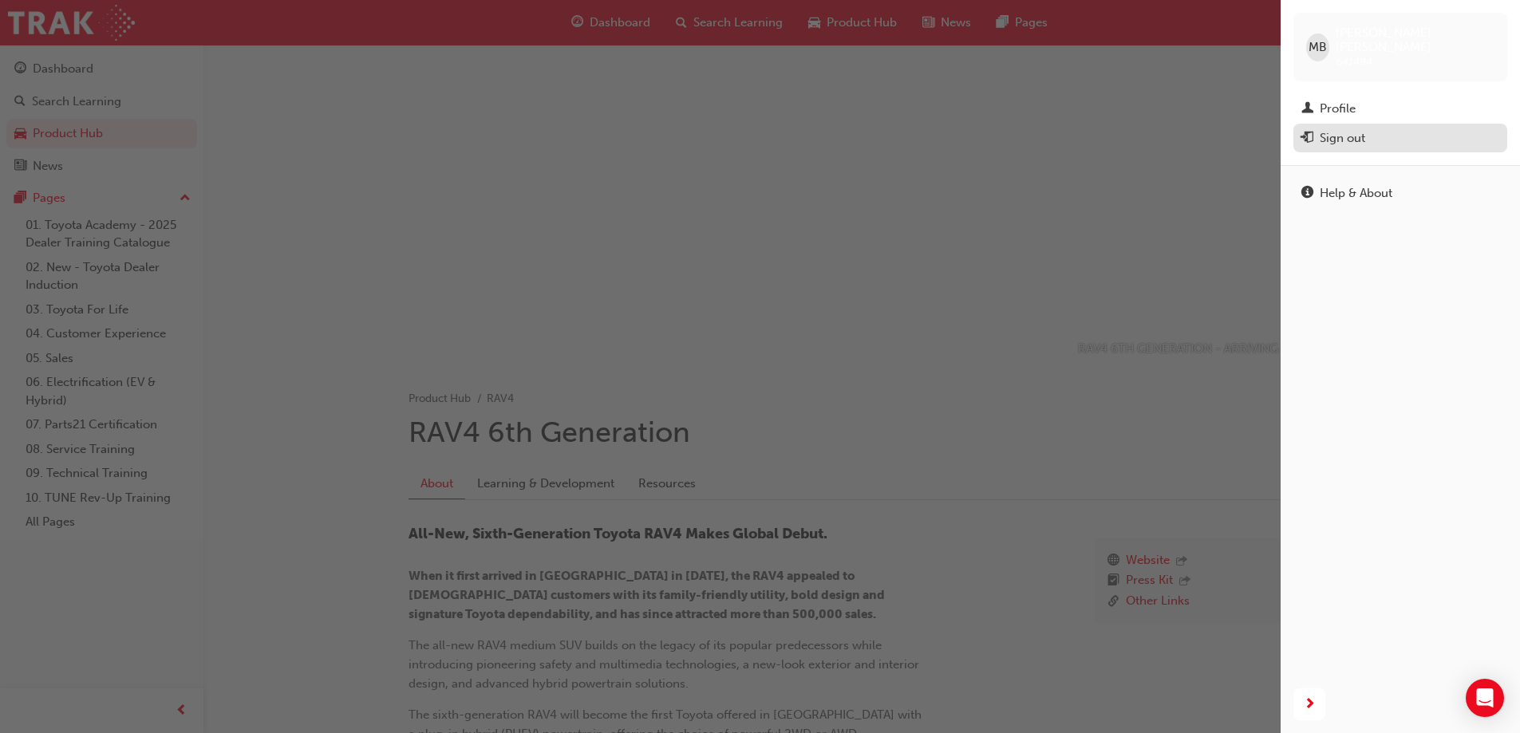
click at [1366, 128] on div "Sign out" at bounding box center [1400, 138] width 198 height 20
